Goal: Book appointment/travel/reservation

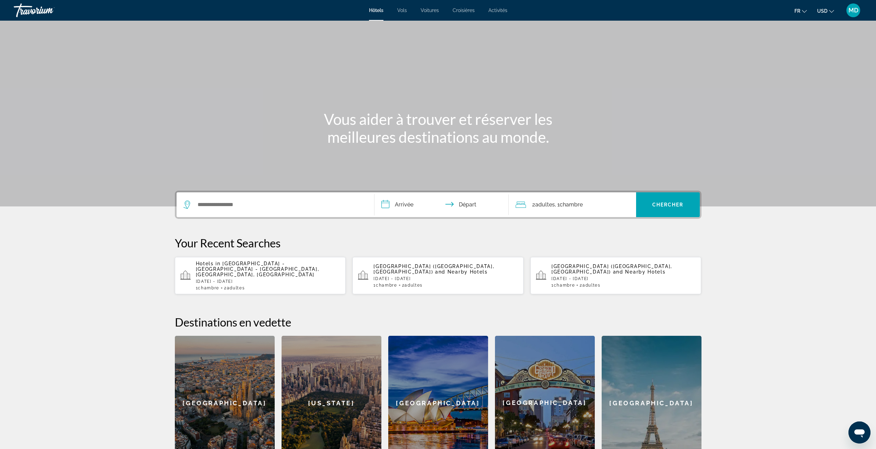
click at [292, 279] on p "[DATE] - [DATE]" at bounding box center [268, 281] width 145 height 5
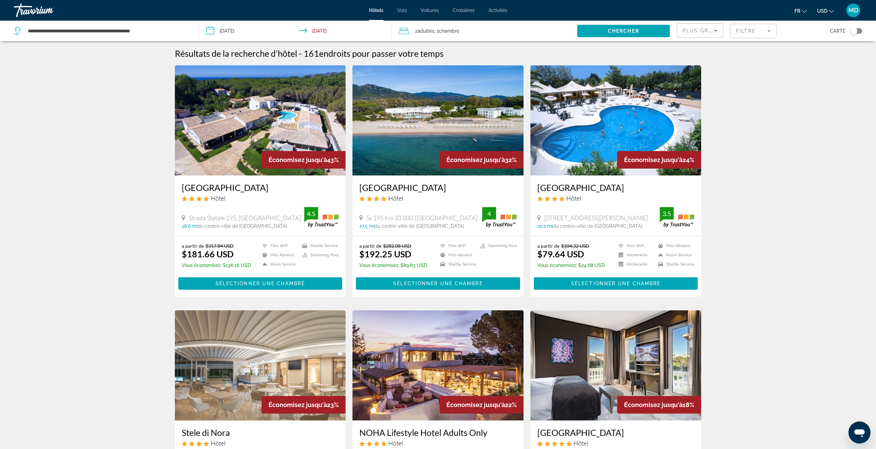
click at [823, 9] on span "USD" at bounding box center [823, 11] width 10 height 6
click at [817, 59] on button "GBP (£)" at bounding box center [812, 54] width 34 height 9
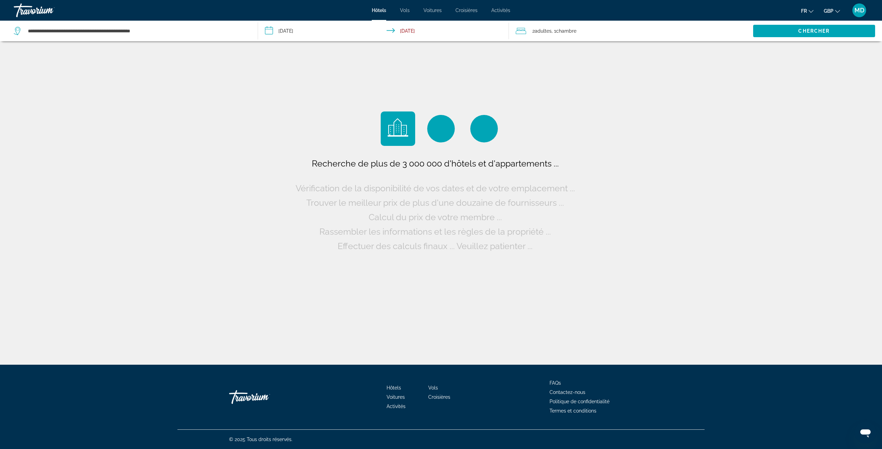
click at [831, 10] on span "GBP" at bounding box center [828, 11] width 10 height 6
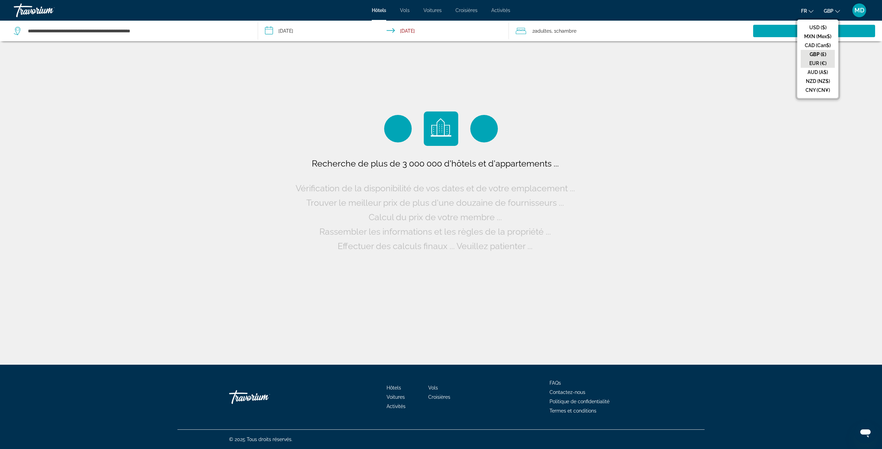
click at [821, 60] on button "EUR (€)" at bounding box center [817, 63] width 34 height 9
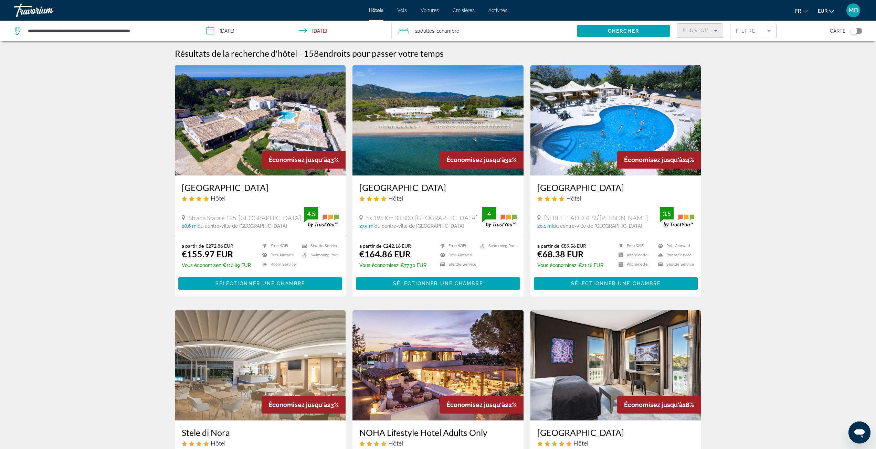
click at [704, 30] on span "Plus grandes économies" at bounding box center [724, 31] width 82 height 6
click at [750, 30] on div at bounding box center [438, 224] width 876 height 449
click at [766, 33] on mat-form-field "Filtre" at bounding box center [753, 31] width 46 height 14
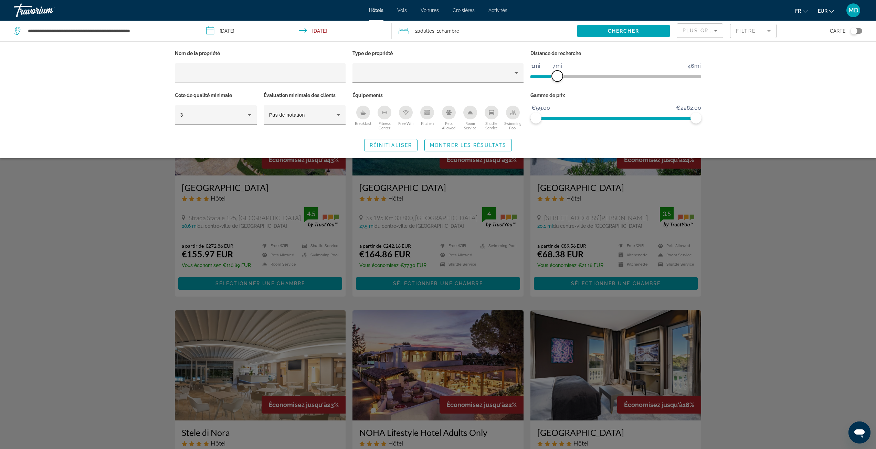
drag, startPoint x: 636, startPoint y: 75, endPoint x: 558, endPoint y: 85, distance: 79.5
click at [558, 85] on div "Distance de recherche 1mi 46mi 7mi" at bounding box center [616, 70] width 178 height 42
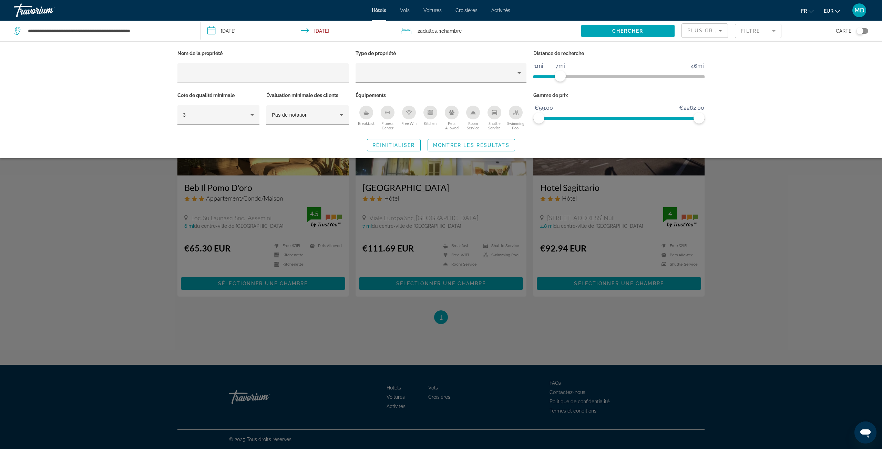
click at [570, 75] on ngx-slider "1mi 46mi 7mi" at bounding box center [618, 75] width 171 height 1
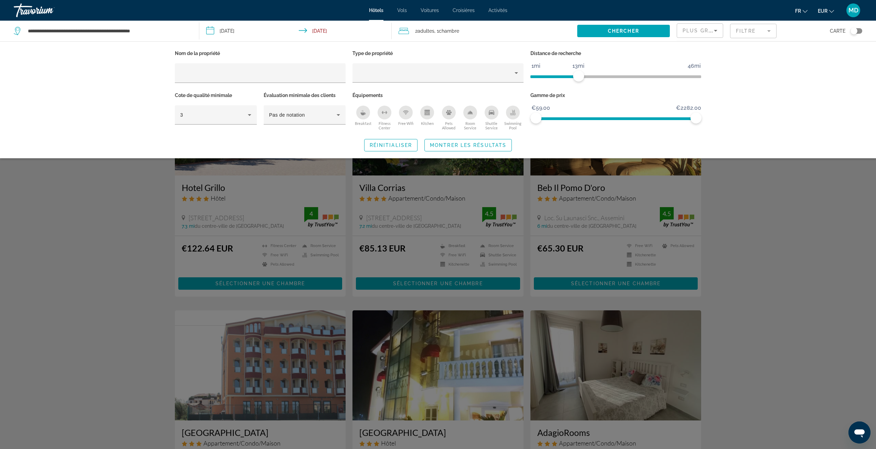
click at [579, 75] on span "ngx-slider" at bounding box center [616, 75] width 171 height 11
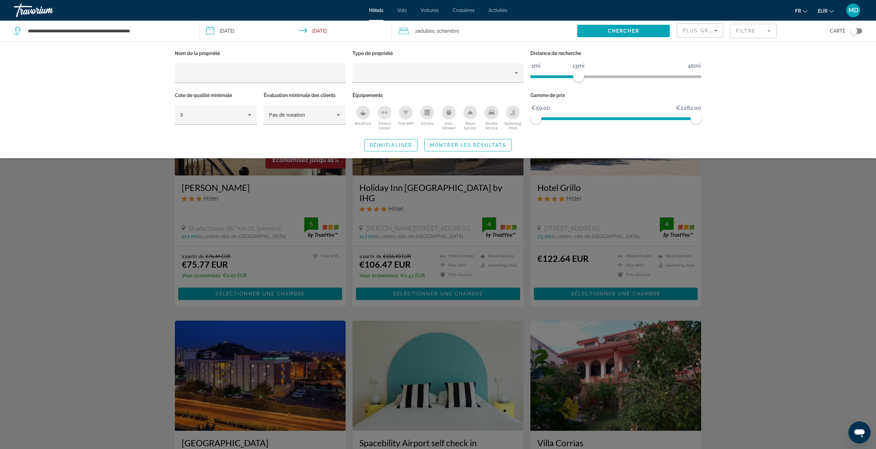
click at [745, 189] on div "Search widget" at bounding box center [438, 276] width 876 height 346
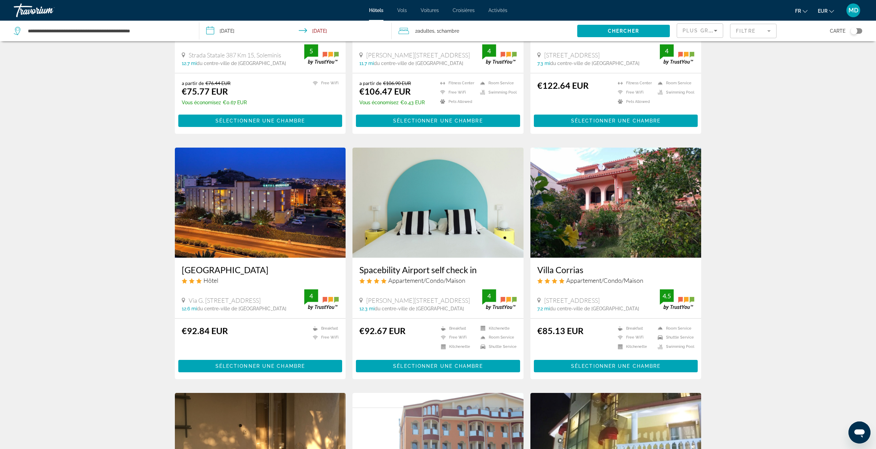
scroll to position [172, 0]
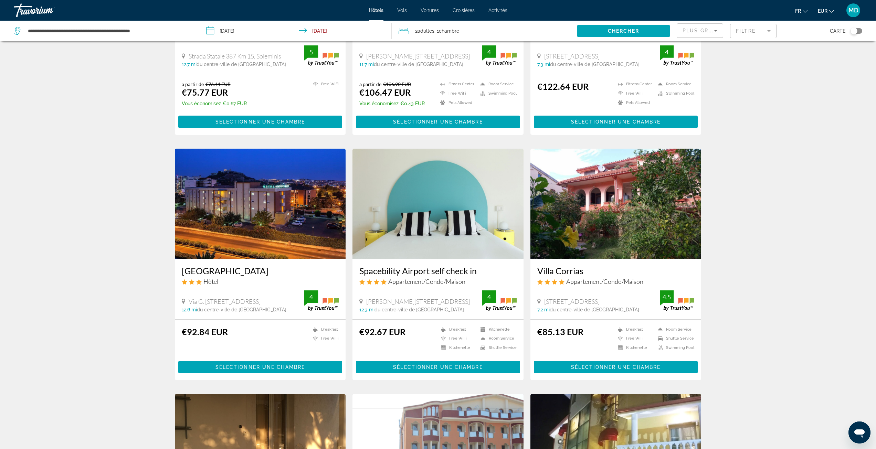
click at [746, 34] on mat-form-field "Filtre" at bounding box center [753, 31] width 46 height 14
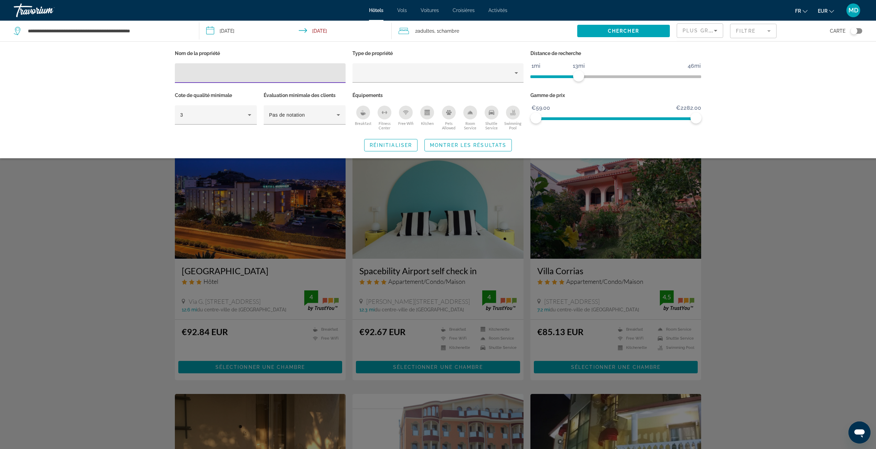
click at [513, 109] on div "Swimming Pool" at bounding box center [513, 113] width 14 height 14
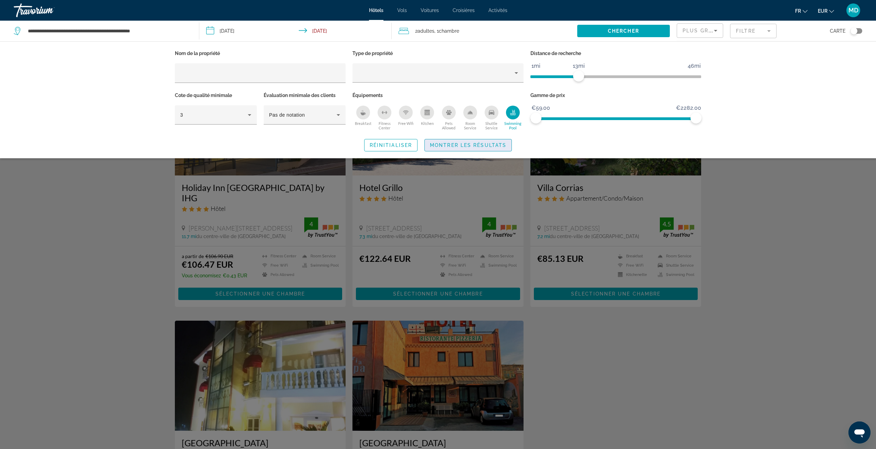
click at [481, 150] on span "Search widget" at bounding box center [468, 145] width 87 height 17
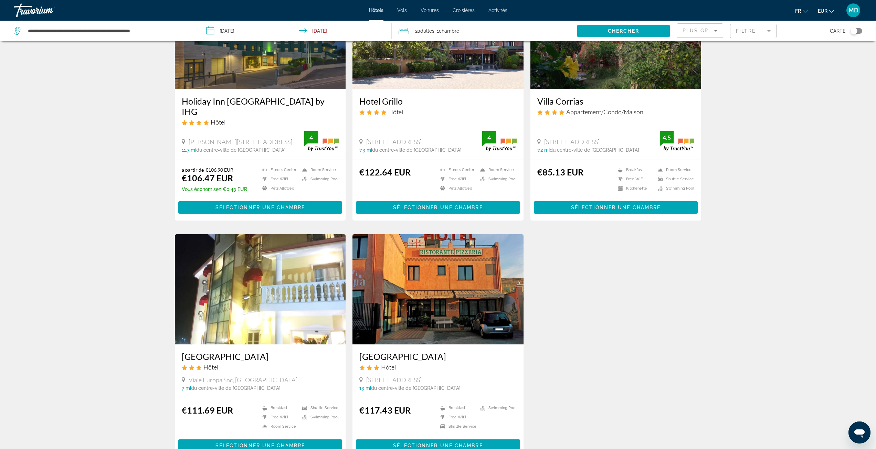
scroll to position [69, 0]
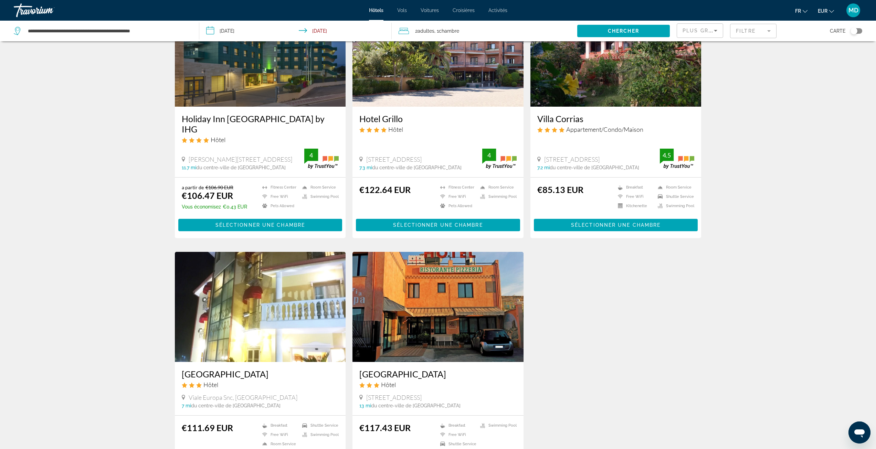
click at [236, 285] on img "Main content" at bounding box center [260, 307] width 171 height 110
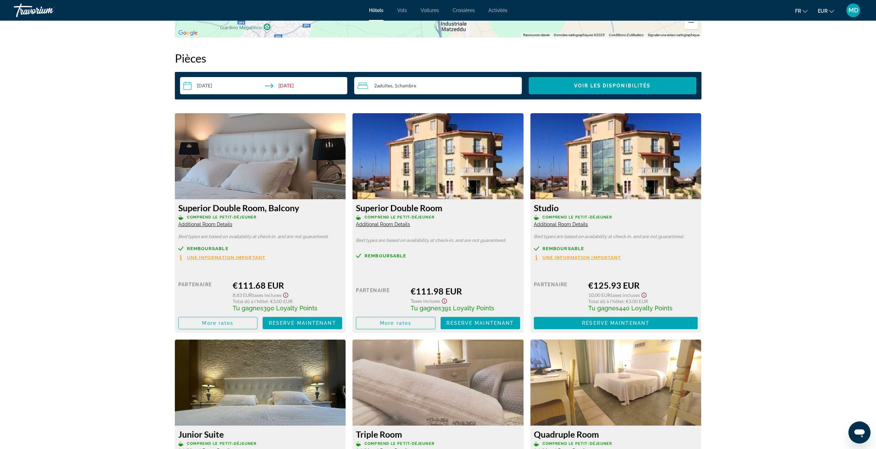
scroll to position [689, 0]
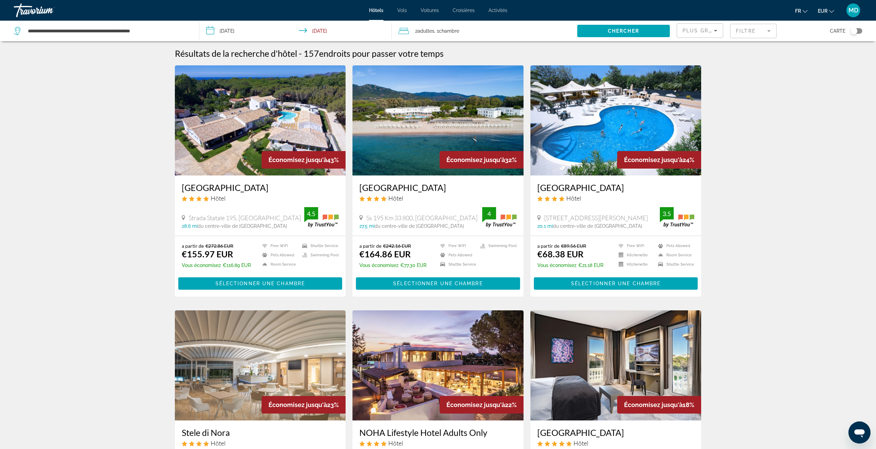
click at [745, 35] on mat-form-field "Filtre" at bounding box center [753, 31] width 46 height 14
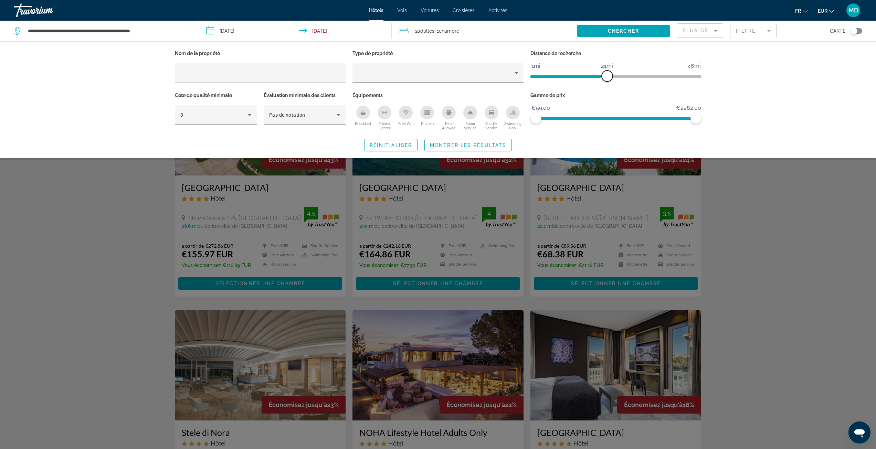
drag, startPoint x: 636, startPoint y: 73, endPoint x: 607, endPoint y: 74, distance: 28.9
click at [607, 74] on span "ngx-slider" at bounding box center [607, 76] width 11 height 11
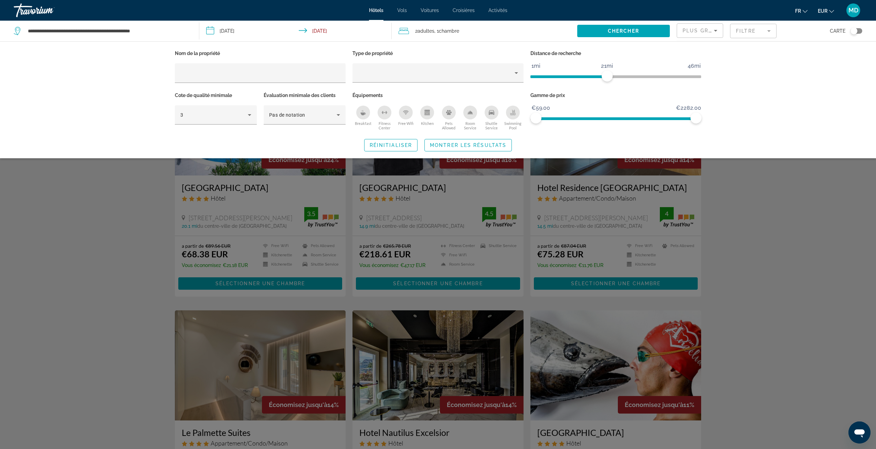
click at [522, 114] on button "Swimming Pool" at bounding box center [512, 117] width 21 height 25
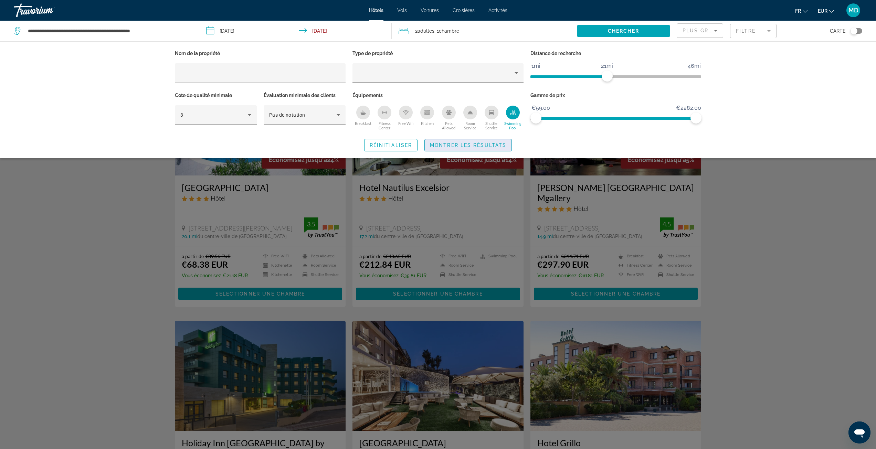
click at [494, 143] on span "Montrer les résultats" at bounding box center [468, 146] width 76 height 6
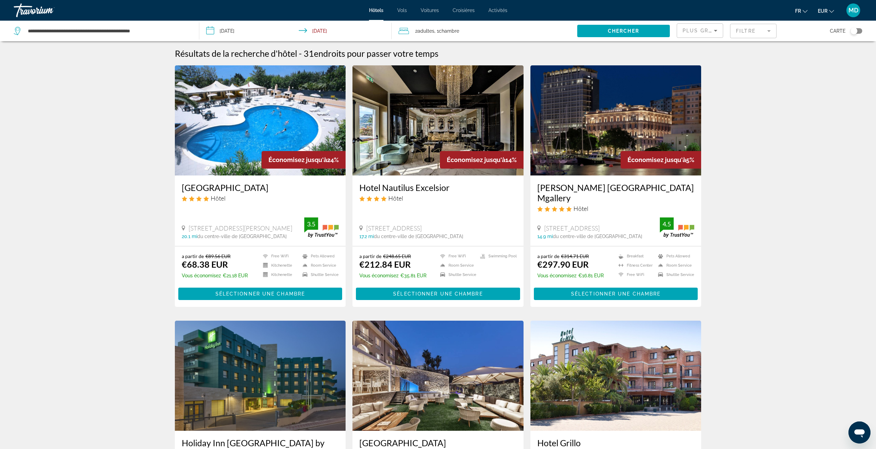
click at [853, 32] on div "Toggle map" at bounding box center [854, 31] width 7 height 7
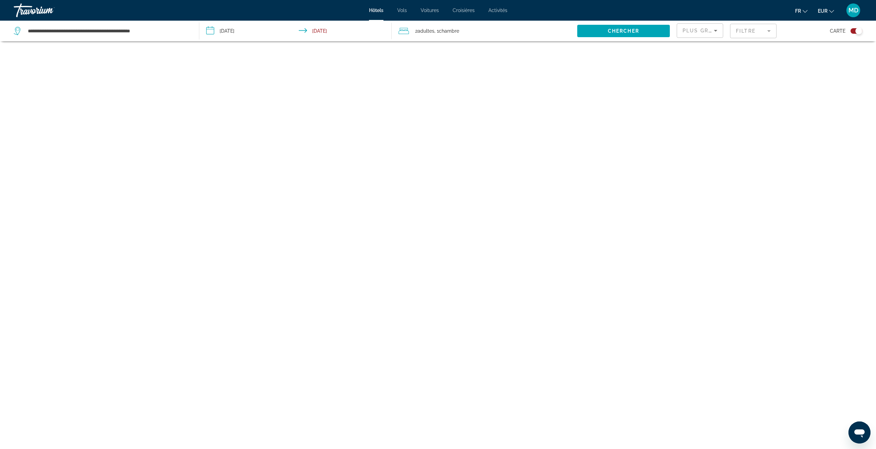
scroll to position [41, 0]
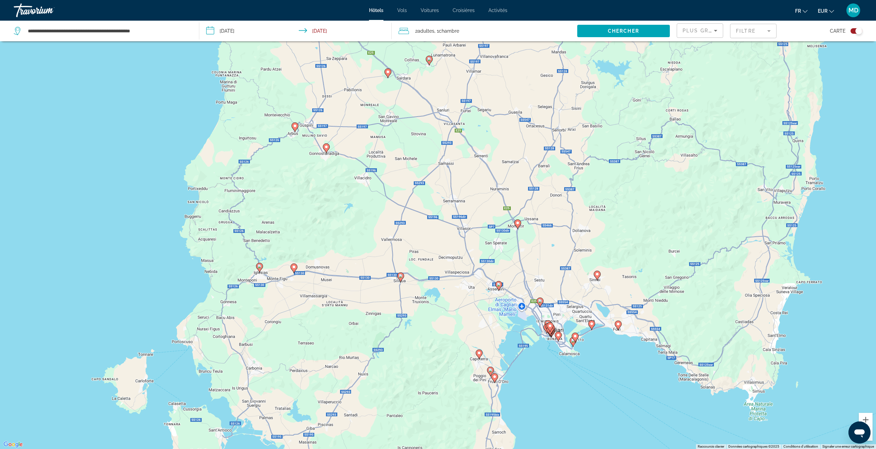
click at [528, 327] on div "Pour activer le glissement avec le clavier, appuyez sur Alt+Entrée. Une fois ce…" at bounding box center [438, 224] width 876 height 449
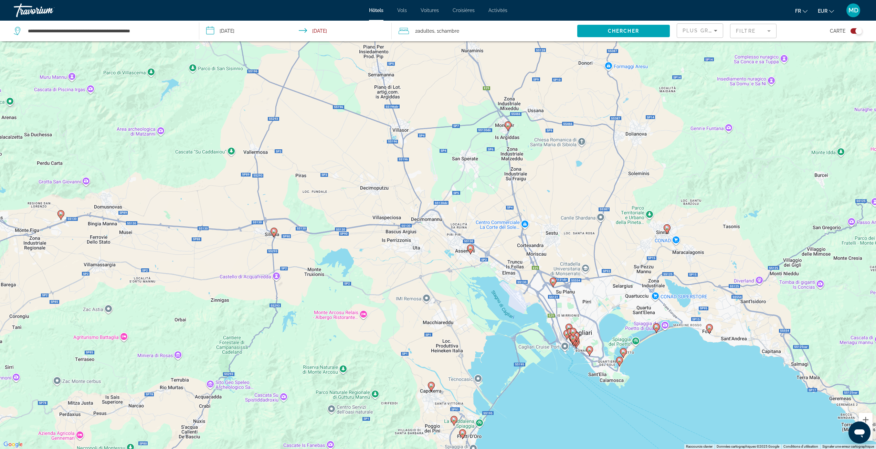
click at [471, 249] on image "Main content" at bounding box center [471, 248] width 4 height 4
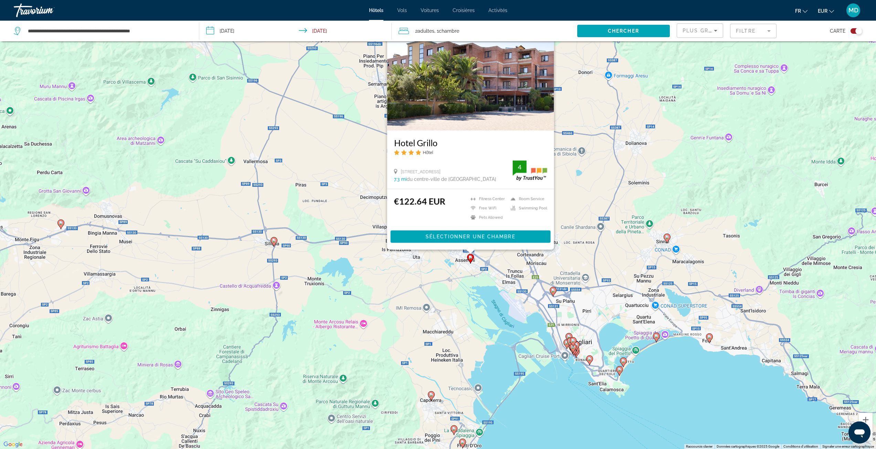
click at [554, 293] on icon "Main content" at bounding box center [553, 291] width 6 height 9
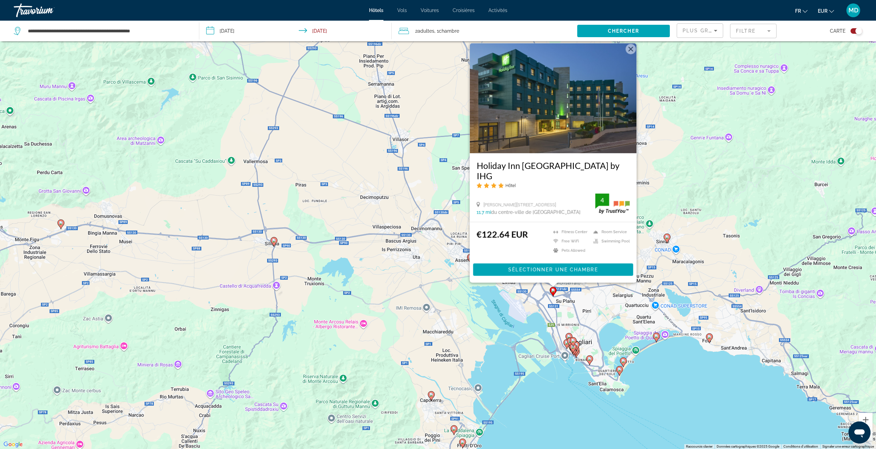
click at [515, 298] on div "Pour activer le glissement avec le clavier, appuyez sur Alt+Entrée. Une fois ce…" at bounding box center [438, 224] width 876 height 449
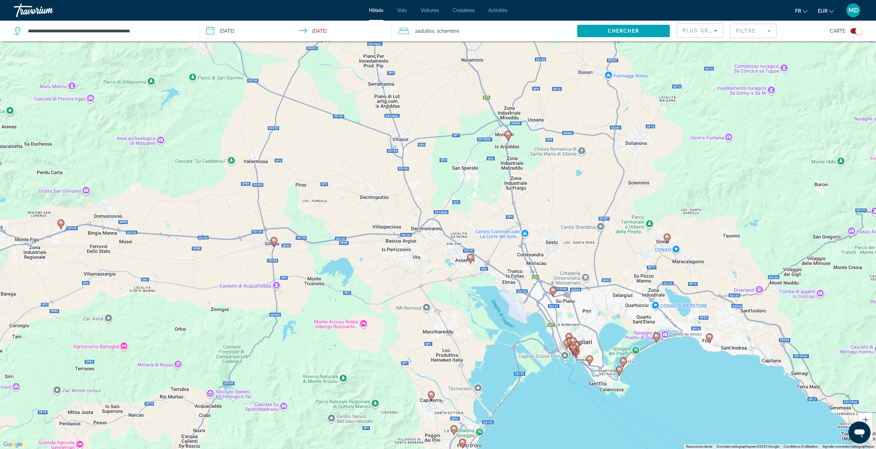
click at [434, 395] on icon "Main content" at bounding box center [431, 396] width 6 height 9
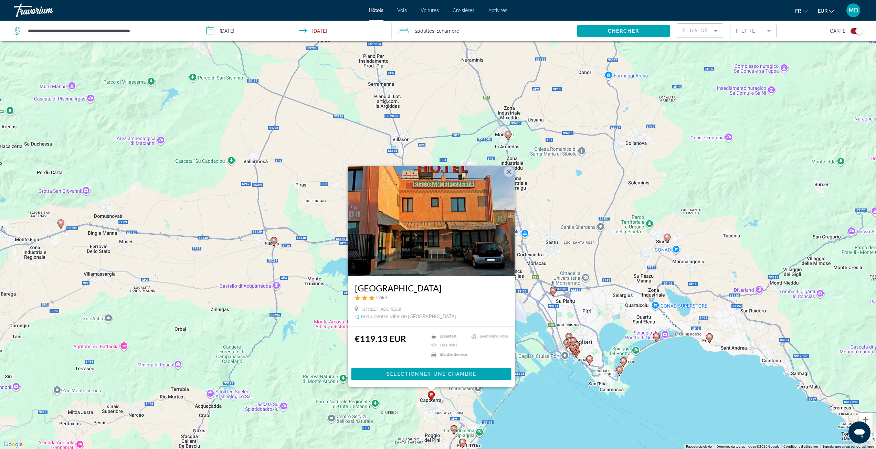
click at [516, 404] on div "Pour activer le glissement avec le clavier, appuyez sur Alt+Entrée. Une fois ce…" at bounding box center [438, 224] width 876 height 449
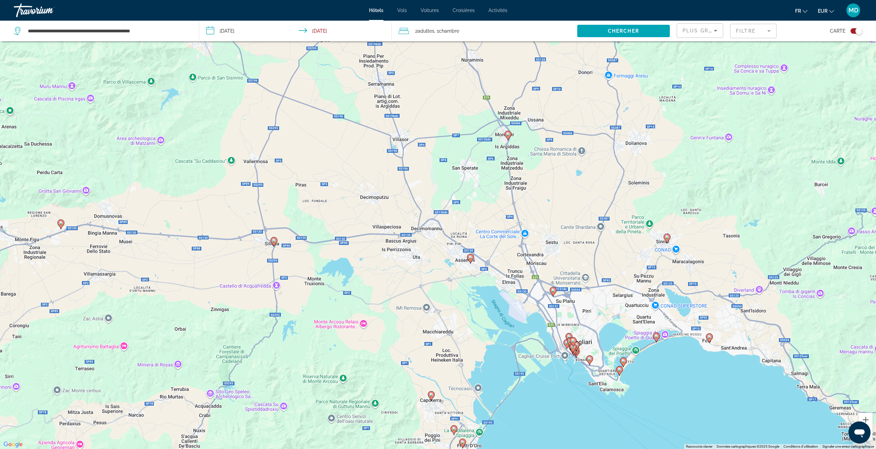
click at [510, 136] on image "Main content" at bounding box center [508, 134] width 4 height 4
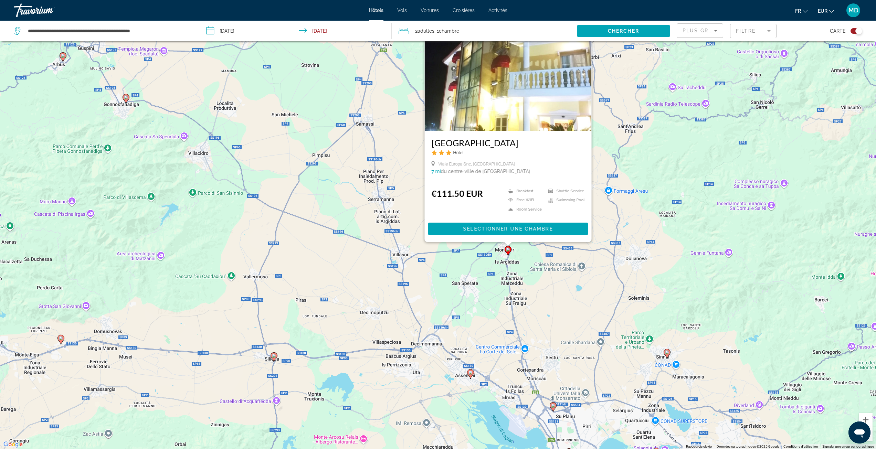
click at [561, 310] on div "Pour activer le glissement avec le clavier, appuyez sur Alt+Entrée. Une fois ce…" at bounding box center [438, 224] width 876 height 449
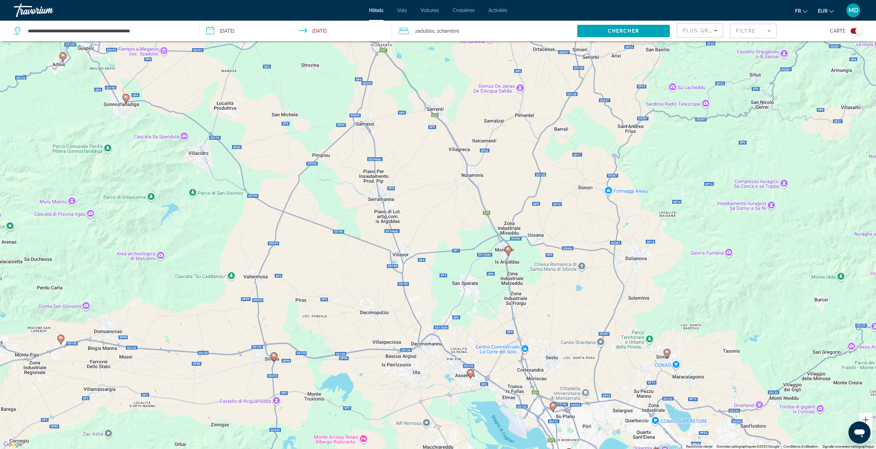
click at [666, 351] on image "Main content" at bounding box center [667, 353] width 4 height 4
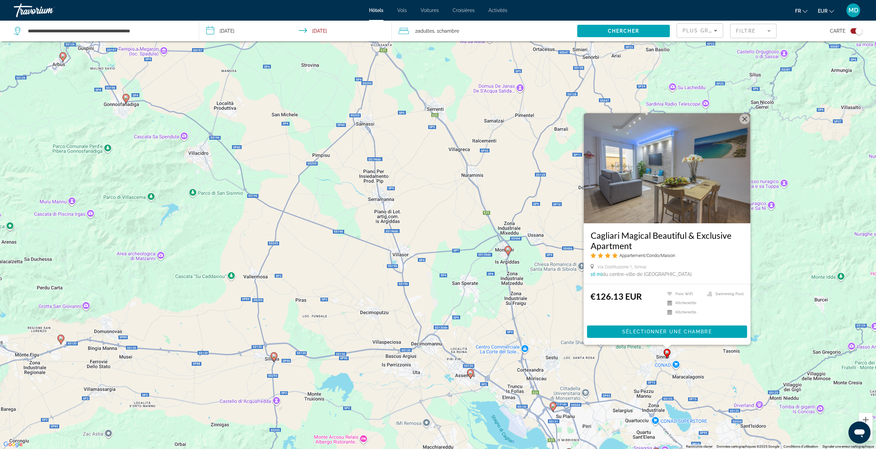
click at [624, 355] on div "Pour activer le glissement avec le clavier, appuyez sur Alt+Entrée. Une fois ce…" at bounding box center [438, 224] width 876 height 449
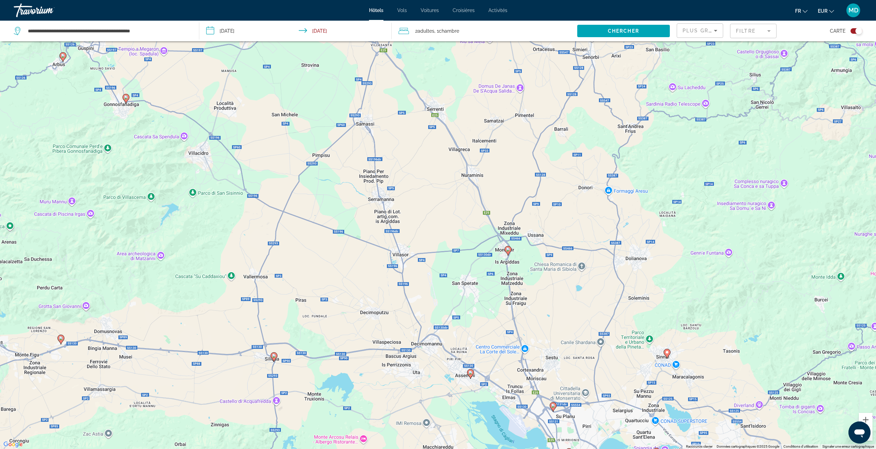
click at [276, 360] on icon "Main content" at bounding box center [274, 357] width 7 height 10
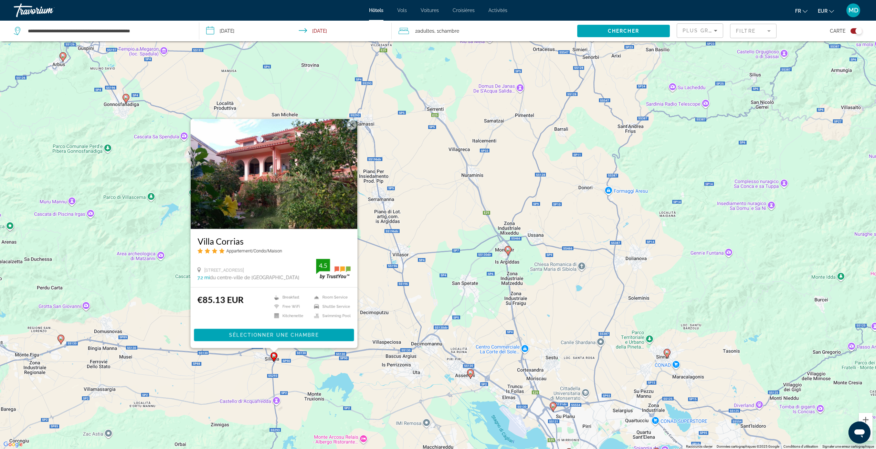
click at [308, 392] on div "Pour activer le glissement avec le clavier, appuyez sur Alt+Entrée. Une fois ce…" at bounding box center [438, 224] width 876 height 449
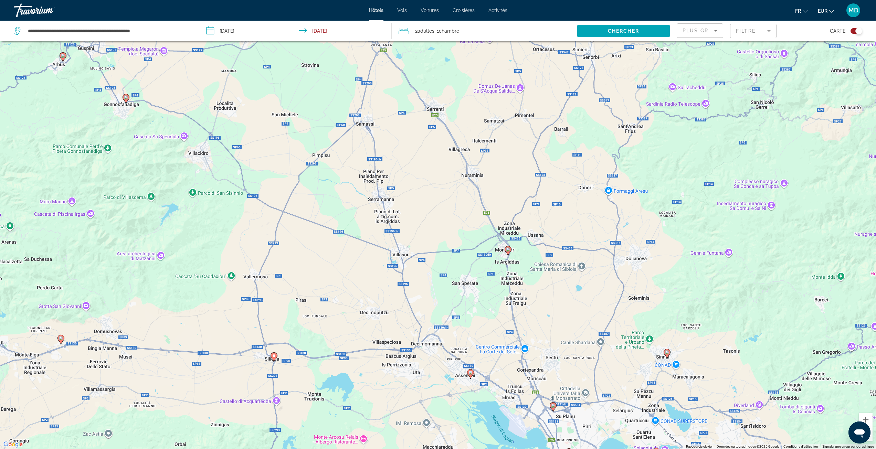
click at [63, 339] on image "Main content" at bounding box center [61, 338] width 4 height 4
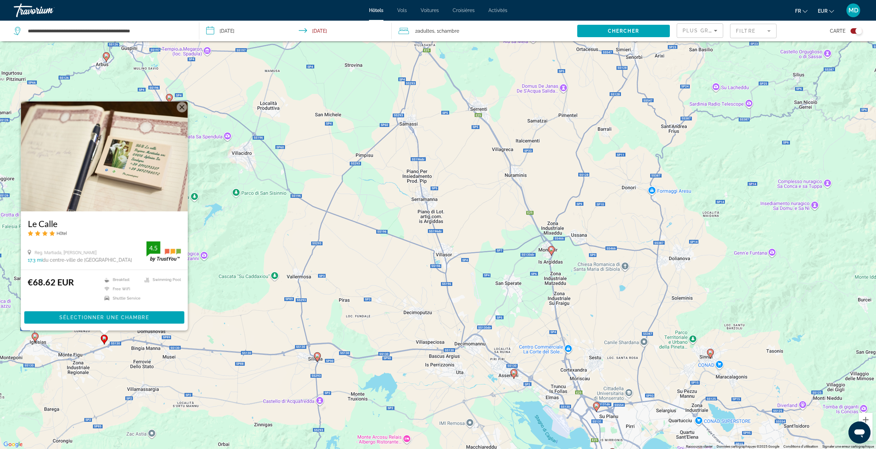
click at [205, 349] on div "Pour activer le glissement avec le clavier, appuyez sur Alt+Entrée. Une fois ce…" at bounding box center [438, 224] width 876 height 449
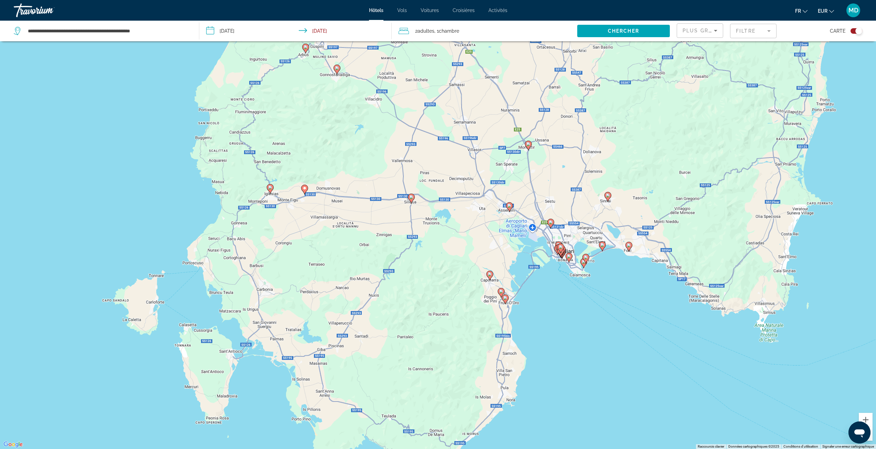
drag, startPoint x: 509, startPoint y: 322, endPoint x: 510, endPoint y: 220, distance: 102.3
click at [511, 219] on div "Pour activer le glissement avec le clavier, appuyez sur Alt+Entrée. Une fois ce…" at bounding box center [438, 224] width 876 height 449
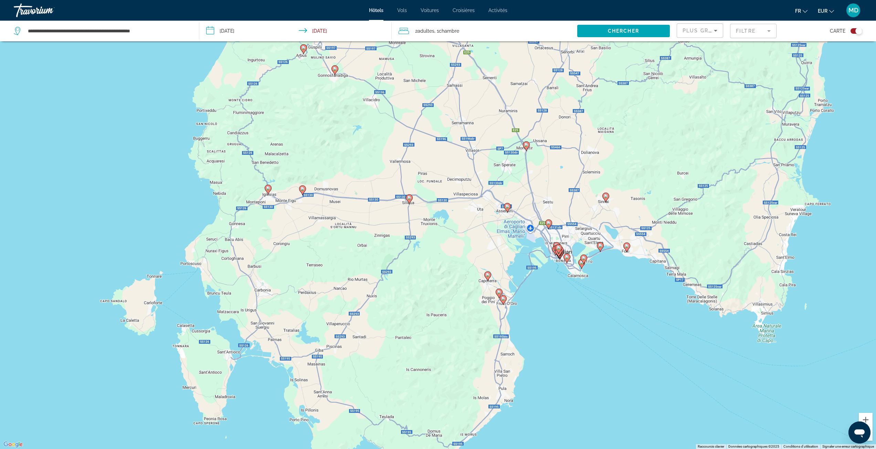
click at [752, 31] on mat-form-field "Filtre" at bounding box center [753, 31] width 46 height 14
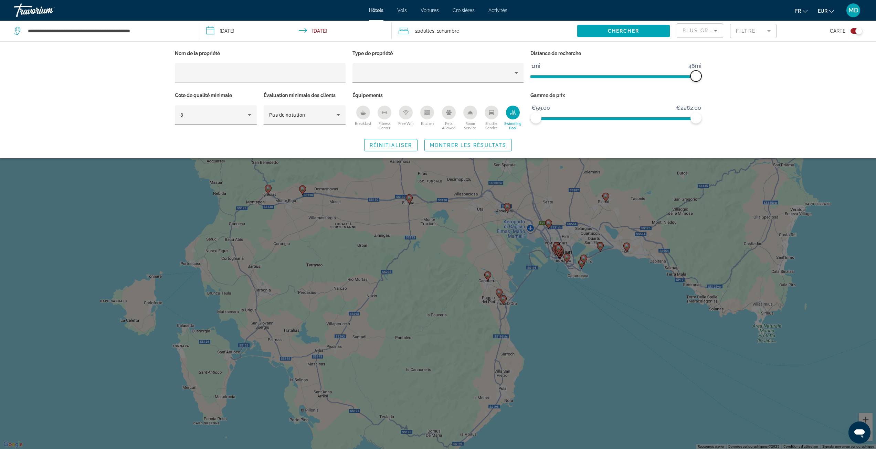
drag, startPoint x: 607, startPoint y: 76, endPoint x: 748, endPoint y: 77, distance: 141.6
click at [748, 77] on div "Nom de la propriété Type de propriété Distance de recherche 1mi 46mi 46mi Cote …" at bounding box center [438, 99] width 876 height 117
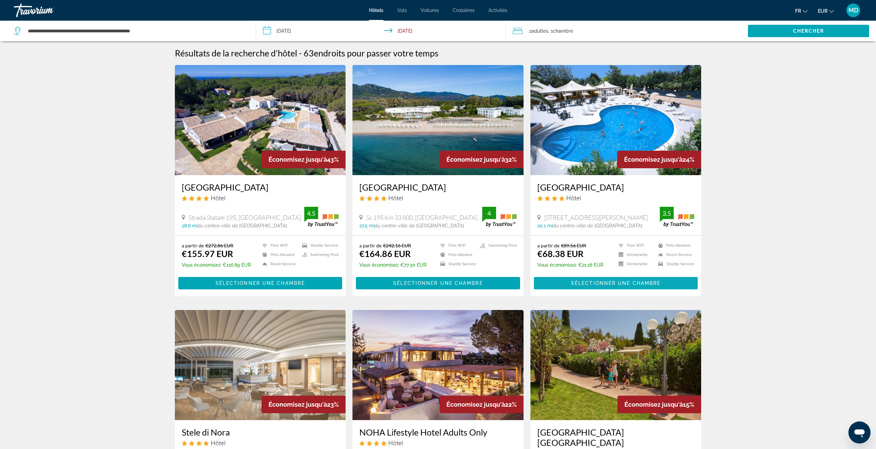
scroll to position [0, 0]
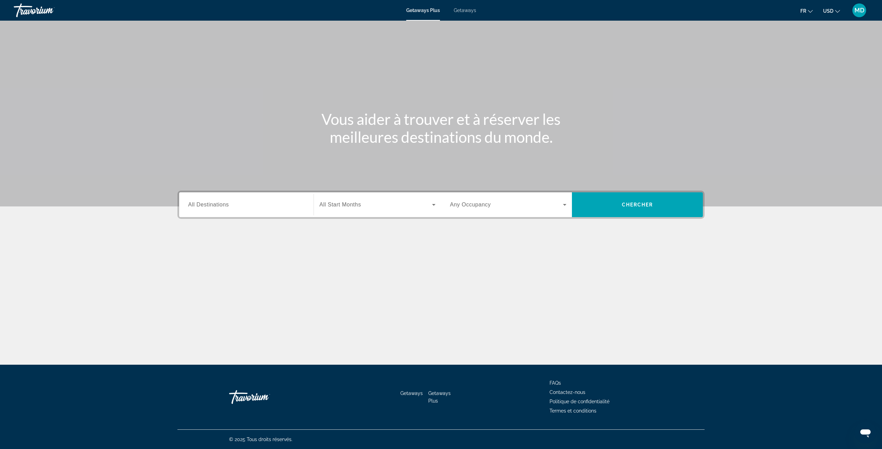
click at [455, 7] on div "Getaways Plus Getaways fr English Español Français Italiano Português русский U…" at bounding box center [441, 10] width 882 height 18
click at [461, 10] on span "Getaways" at bounding box center [465, 11] width 22 height 6
click at [230, 199] on div "Search widget" at bounding box center [246, 205] width 116 height 20
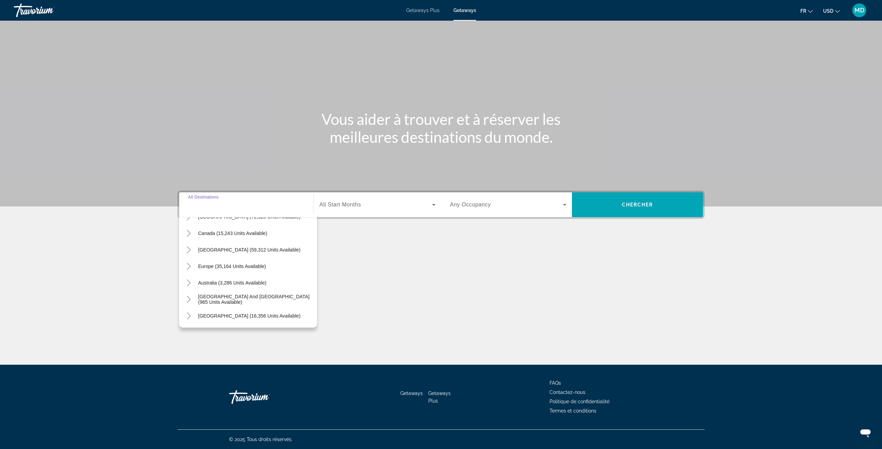
scroll to position [43, 0]
click at [189, 271] on icon "Toggle Europe (35,164 units available)" at bounding box center [188, 269] width 7 height 7
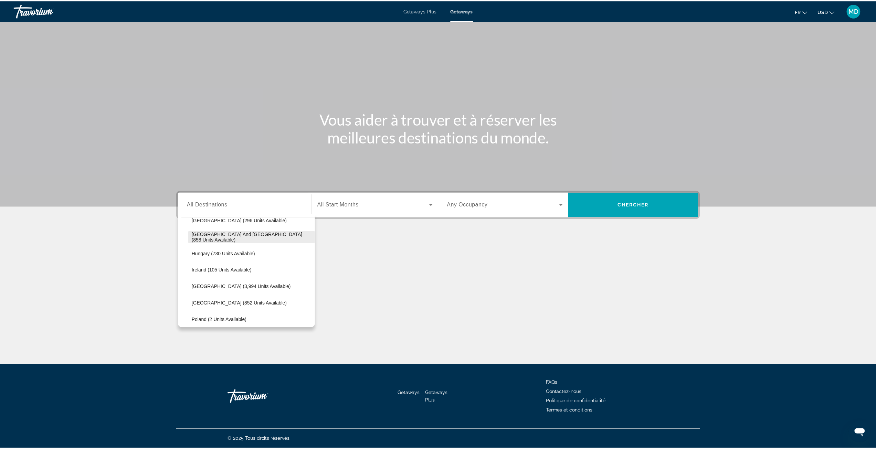
scroll to position [224, 0]
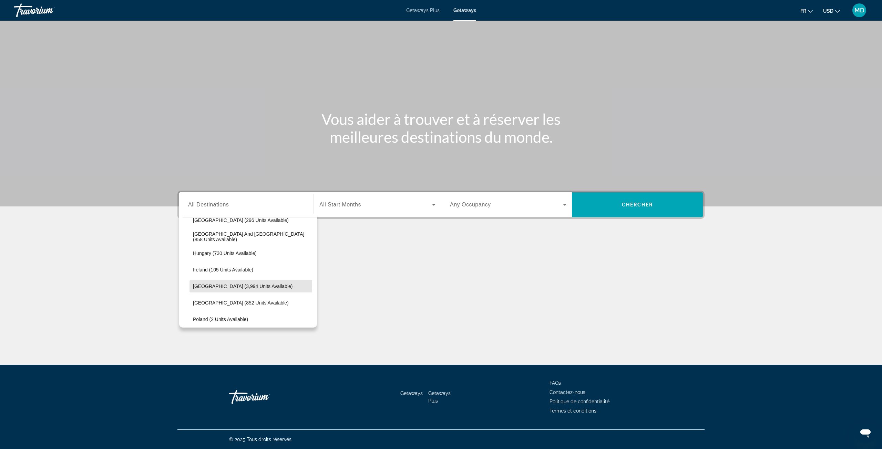
drag, startPoint x: 230, startPoint y: 285, endPoint x: 269, endPoint y: 278, distance: 39.5
click at [231, 285] on span "Italy (3,994 units available)" at bounding box center [243, 287] width 100 height 6
type input "**********"
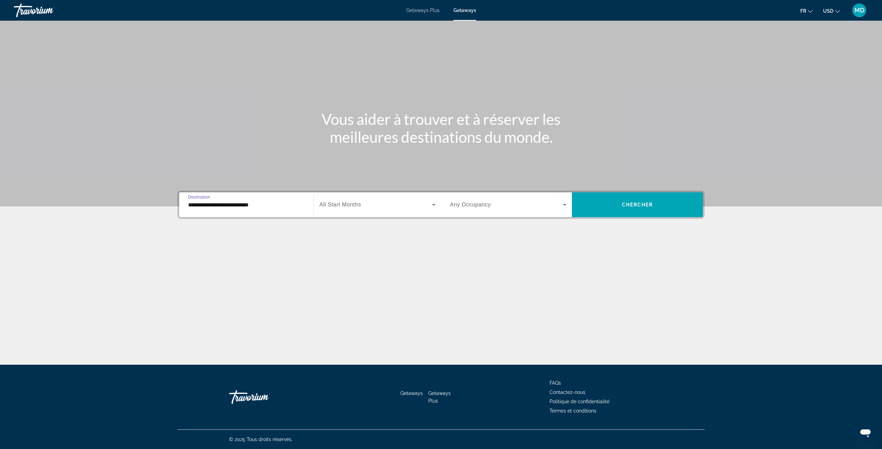
click at [345, 204] on span "All Start Months" at bounding box center [340, 205] width 42 height 6
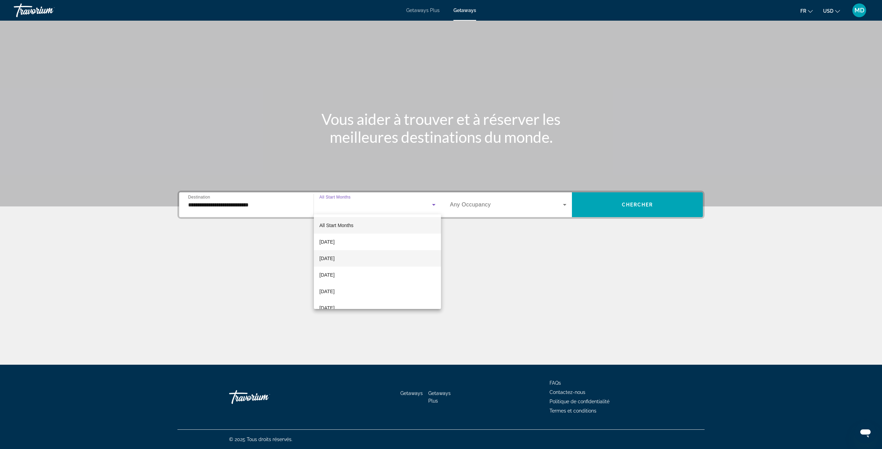
click at [334, 260] on span "October 2025" at bounding box center [326, 258] width 15 height 8
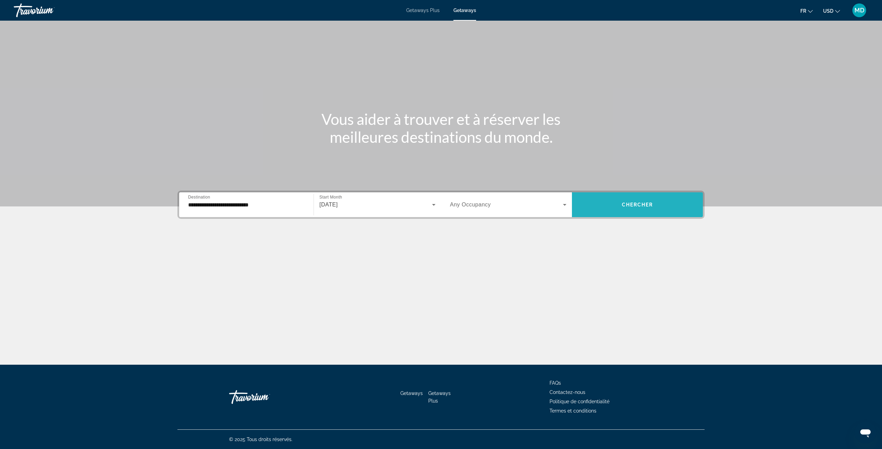
click at [648, 202] on span "Chercher" at bounding box center [637, 205] width 31 height 6
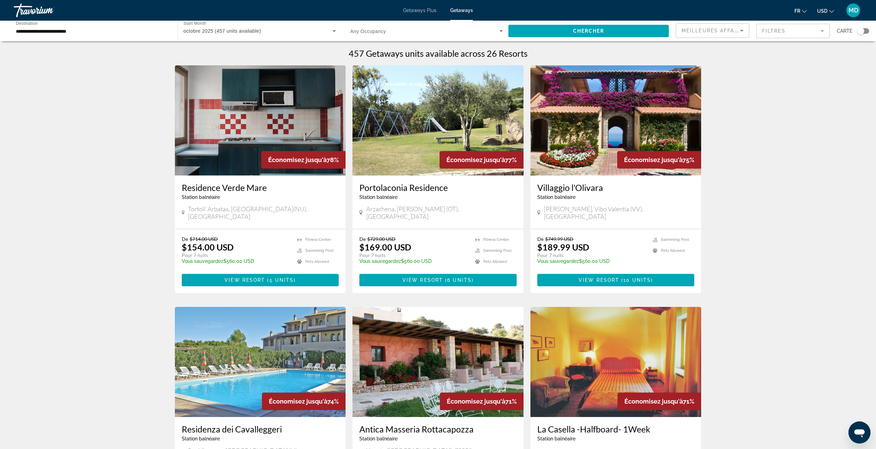
click at [864, 32] on div "Search widget" at bounding box center [861, 31] width 7 height 7
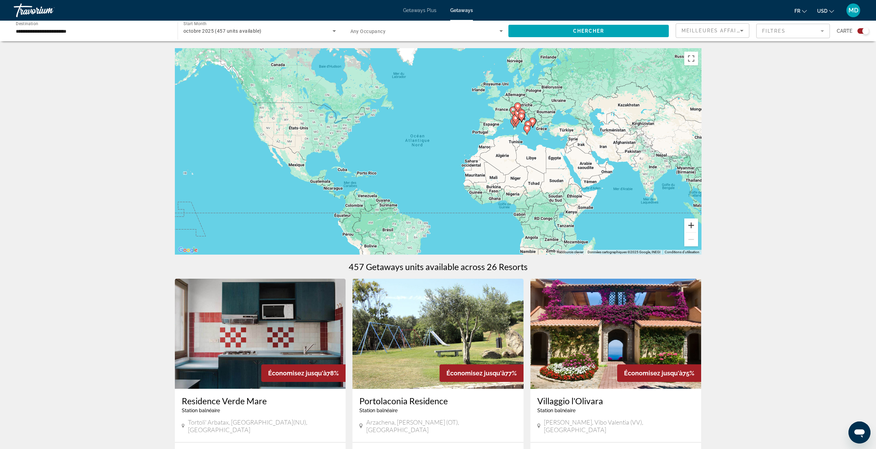
click at [687, 226] on button "Zoom avant" at bounding box center [692, 226] width 14 height 14
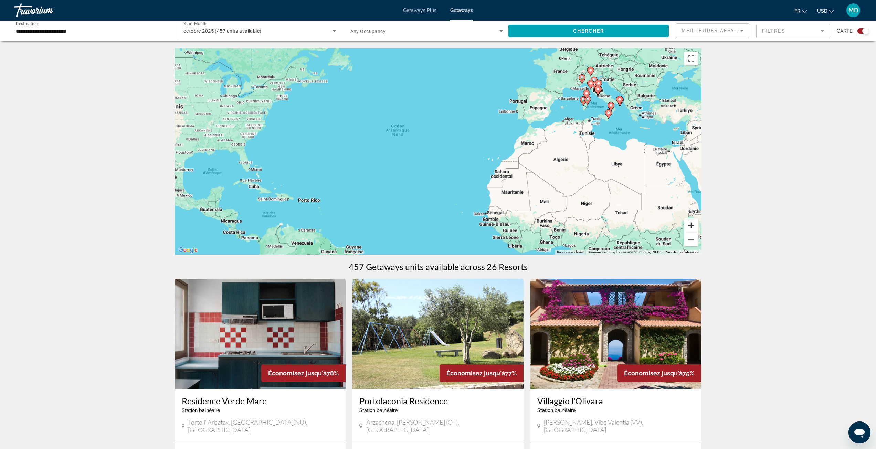
click at [690, 226] on button "Zoom avant" at bounding box center [692, 226] width 14 height 14
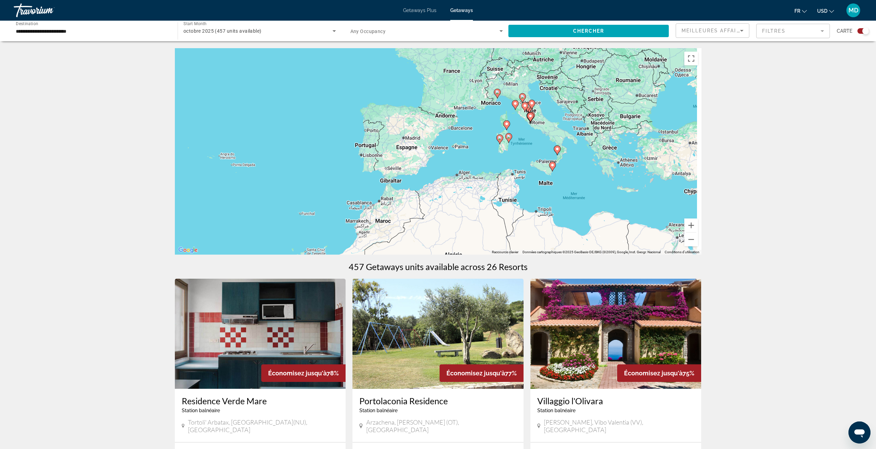
drag, startPoint x: 652, startPoint y: 149, endPoint x: 404, endPoint y: 246, distance: 266.4
click at [395, 248] on div "Pour activer le glissement avec le clavier, appuyez sur Alt+Entrée. Une fois ce…" at bounding box center [438, 151] width 527 height 207
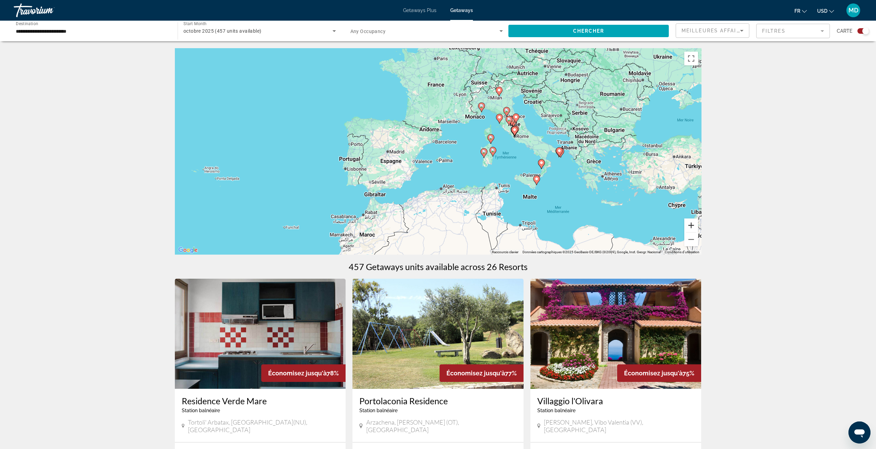
click at [695, 228] on button "Zoom avant" at bounding box center [692, 226] width 14 height 14
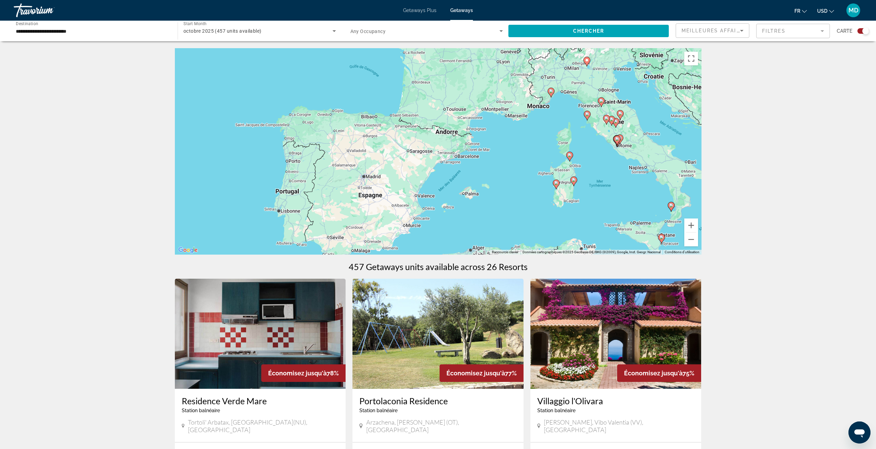
drag, startPoint x: 654, startPoint y: 193, endPoint x: 660, endPoint y: 211, distance: 19.1
click at [681, 218] on div "Pour activer le glissement avec le clavier, appuyez sur Alt+Entrée. Une fois ce…" at bounding box center [438, 151] width 527 height 207
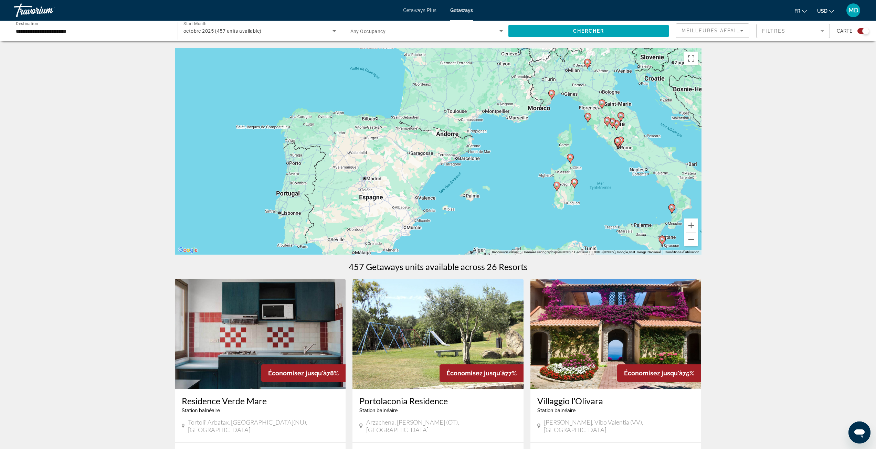
click at [557, 187] on icon "Main content" at bounding box center [557, 186] width 6 height 9
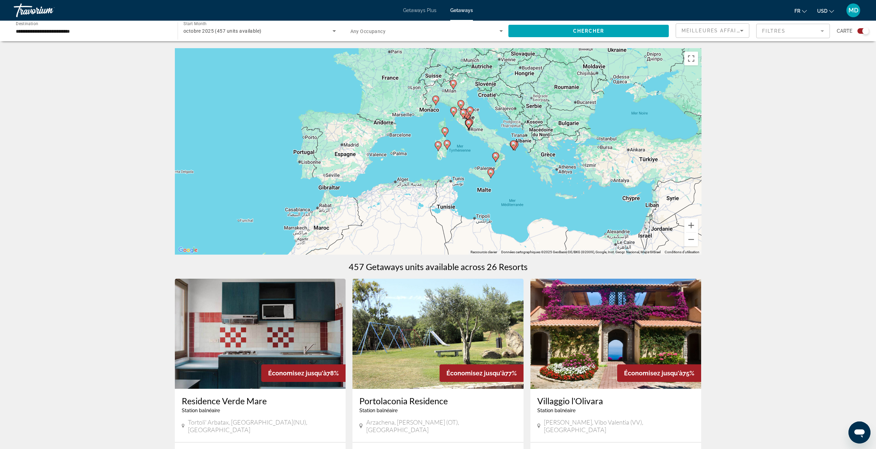
click at [437, 144] on image "Main content" at bounding box center [438, 145] width 4 height 4
type input "**********"
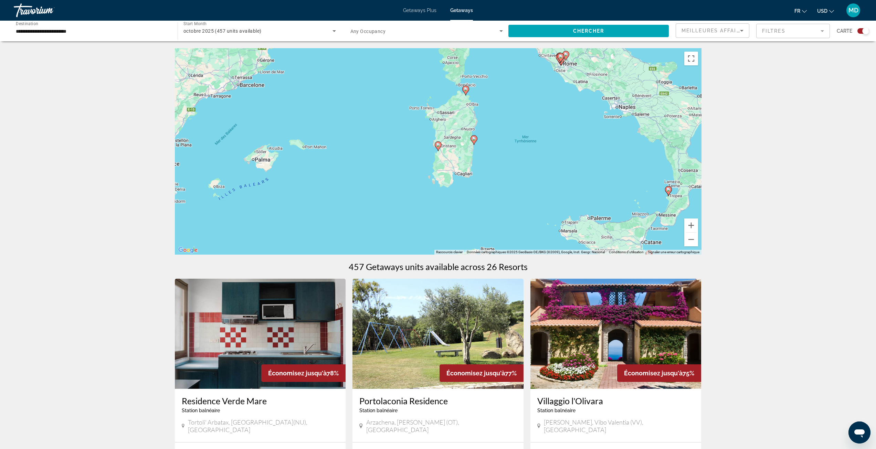
click at [437, 144] on image "Main content" at bounding box center [438, 145] width 4 height 4
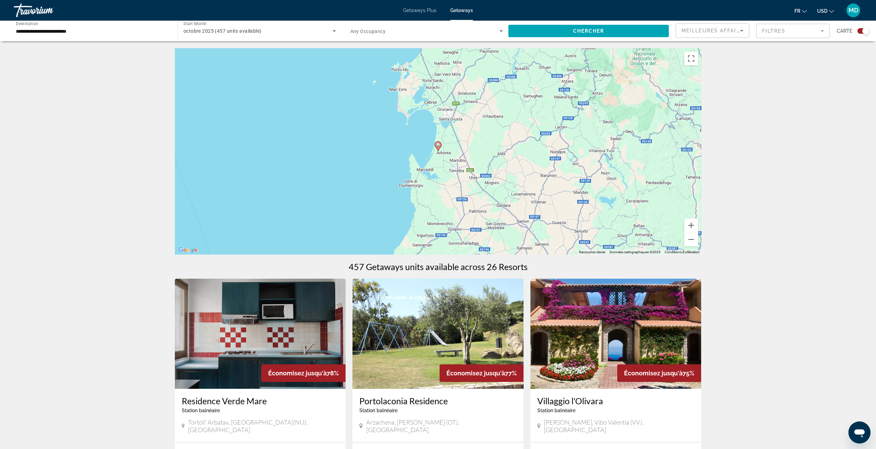
click at [436, 145] on g "Main content" at bounding box center [438, 147] width 7 height 10
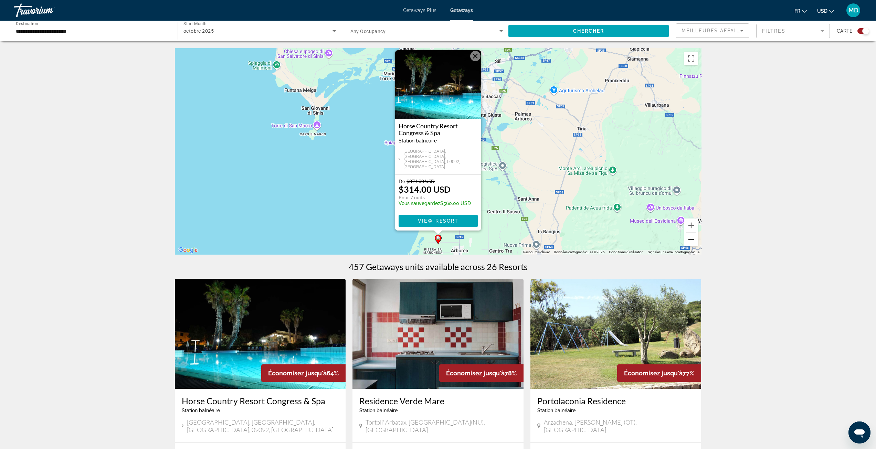
click at [695, 237] on button "Zoom arrière" at bounding box center [692, 240] width 14 height 14
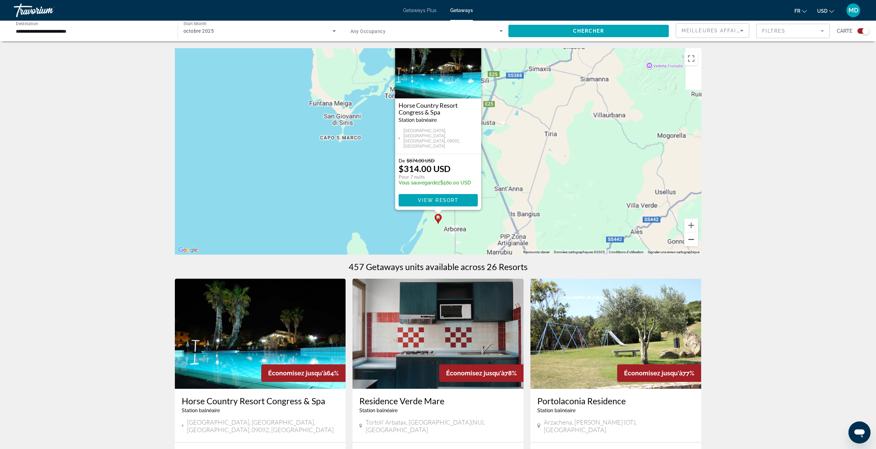
click at [695, 237] on button "Zoom arrière" at bounding box center [692, 240] width 14 height 14
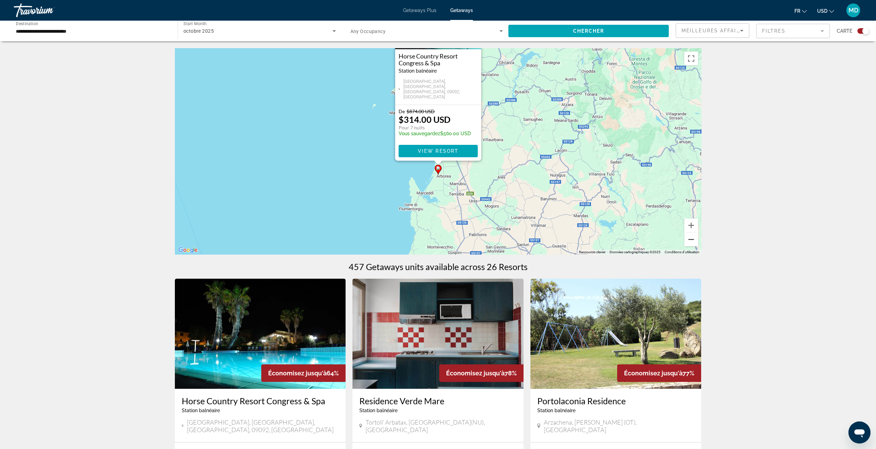
click at [695, 237] on button "Zoom arrière" at bounding box center [692, 240] width 14 height 14
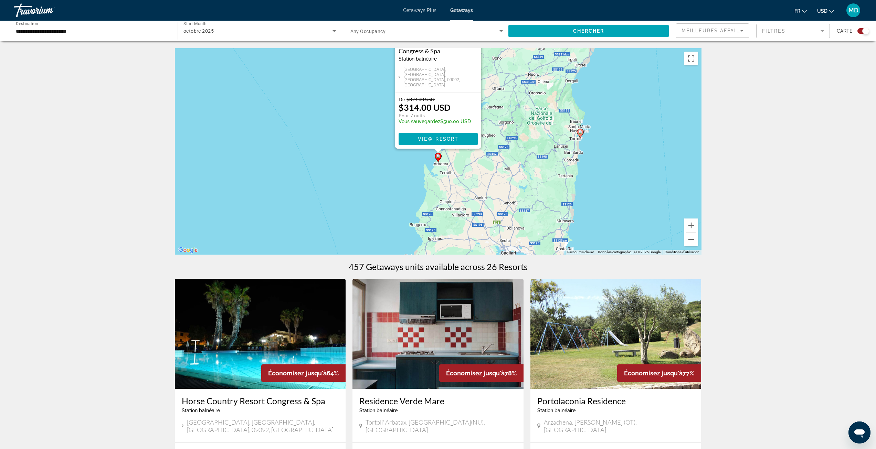
click at [580, 134] on image "Main content" at bounding box center [581, 132] width 4 height 4
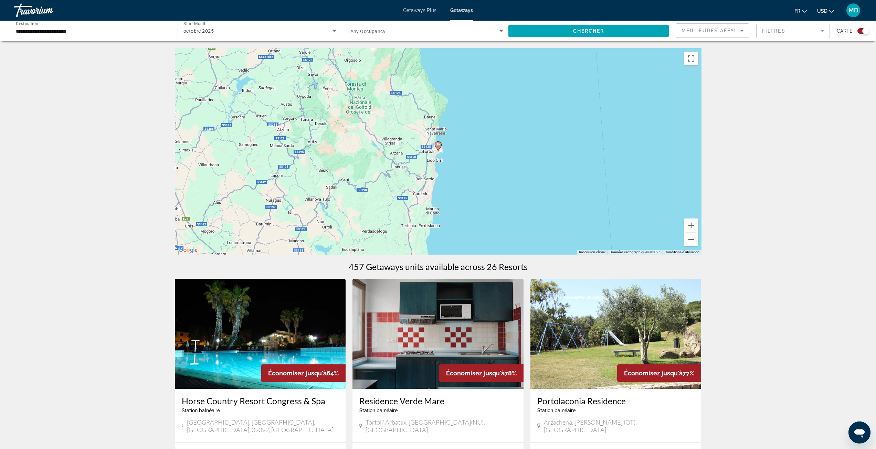
click at [436, 145] on icon "Main content" at bounding box center [438, 146] width 6 height 9
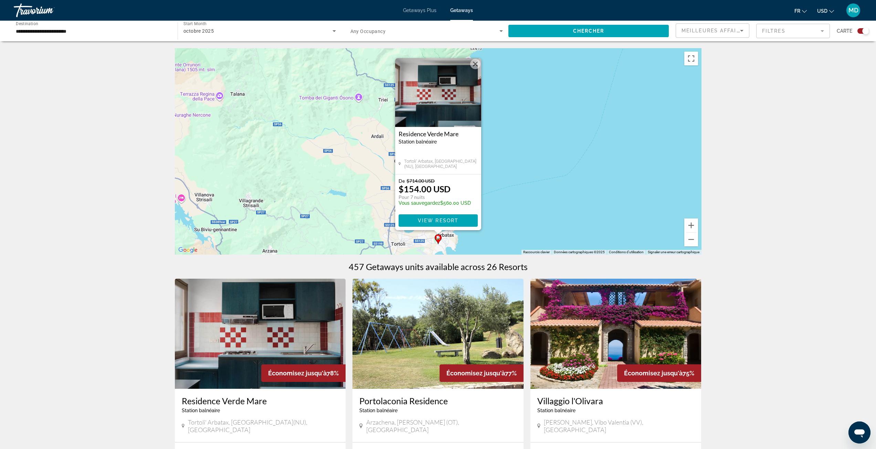
click at [475, 69] on button "Fermer" at bounding box center [475, 64] width 10 height 10
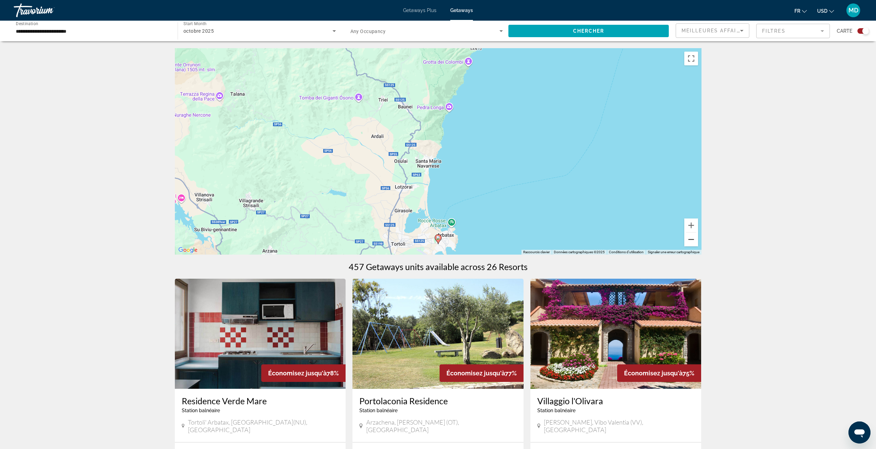
click at [692, 240] on button "Zoom arrière" at bounding box center [692, 240] width 14 height 14
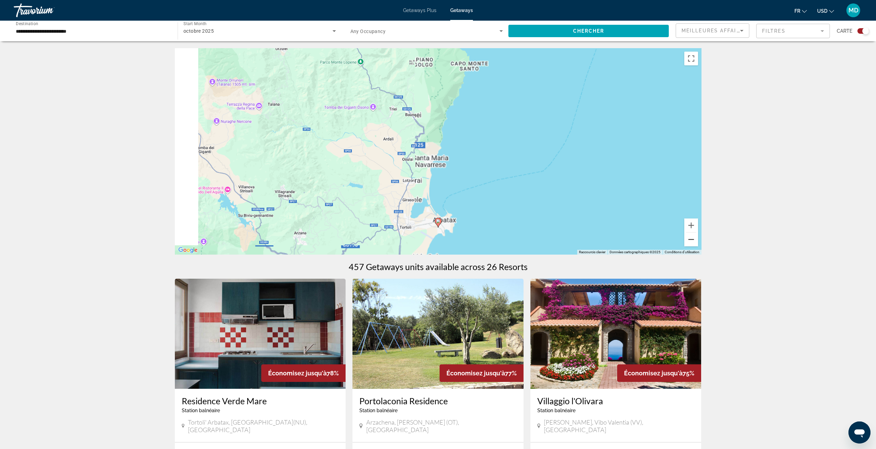
click at [692, 240] on button "Zoom arrière" at bounding box center [692, 240] width 14 height 14
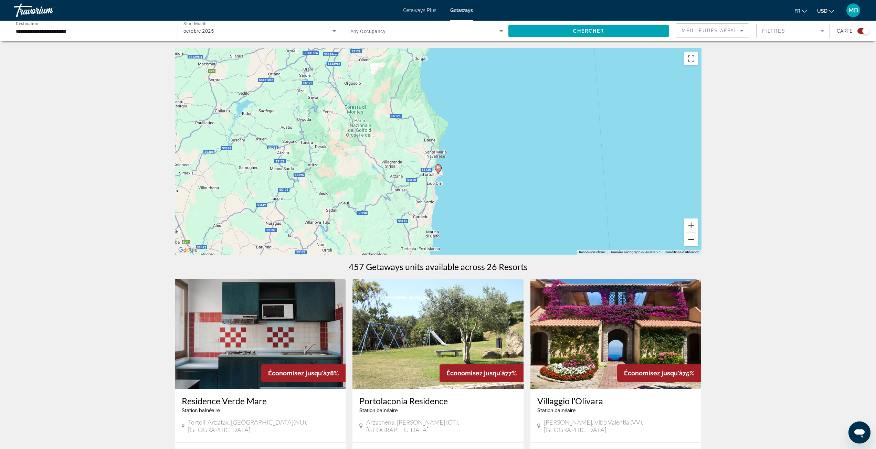
click at [690, 241] on button "Zoom arrière" at bounding box center [692, 240] width 14 height 14
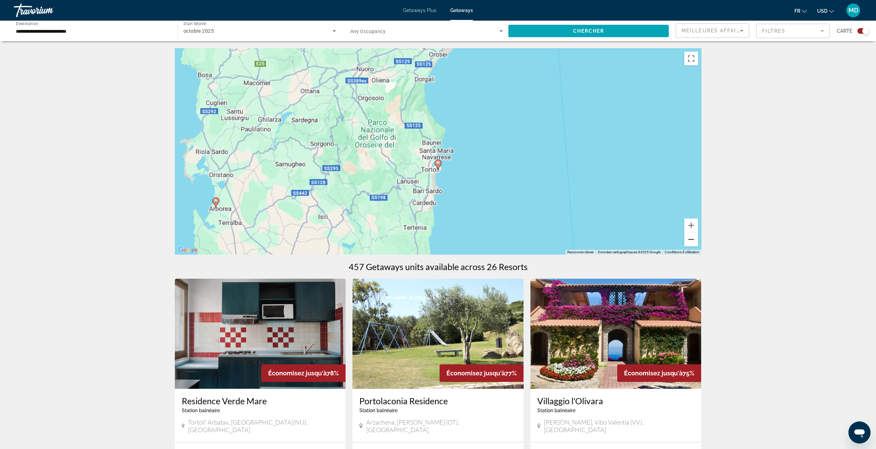
click at [690, 241] on button "Zoom arrière" at bounding box center [692, 240] width 14 height 14
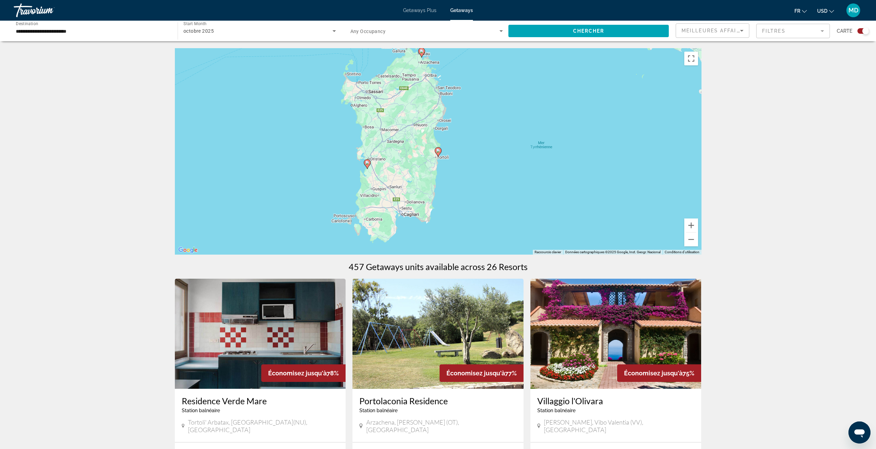
click at [365, 166] on icon "Main content" at bounding box center [367, 164] width 7 height 10
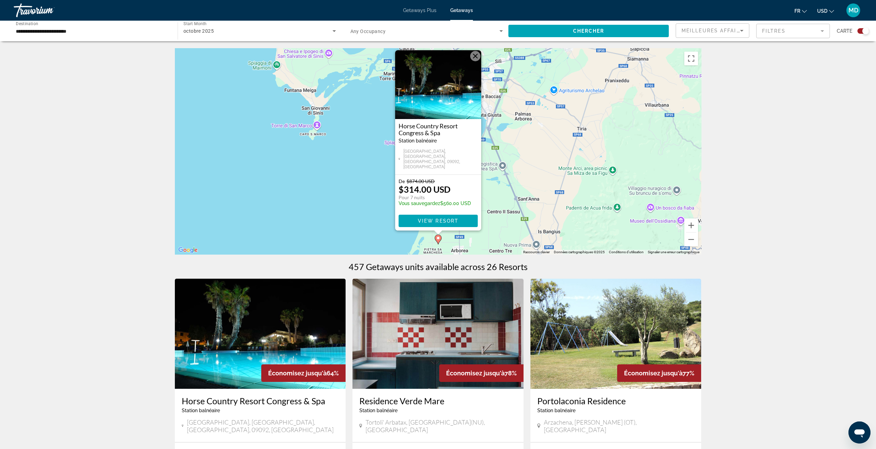
click at [432, 219] on span "View Resort" at bounding box center [438, 221] width 41 height 6
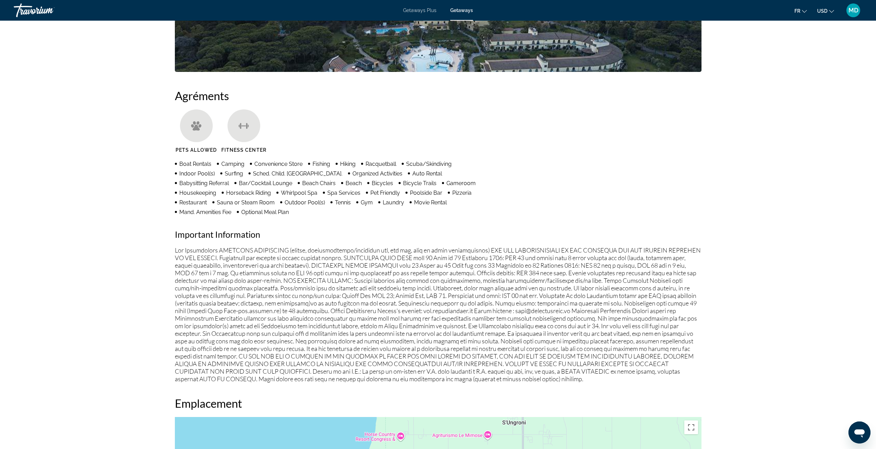
scroll to position [344, 0]
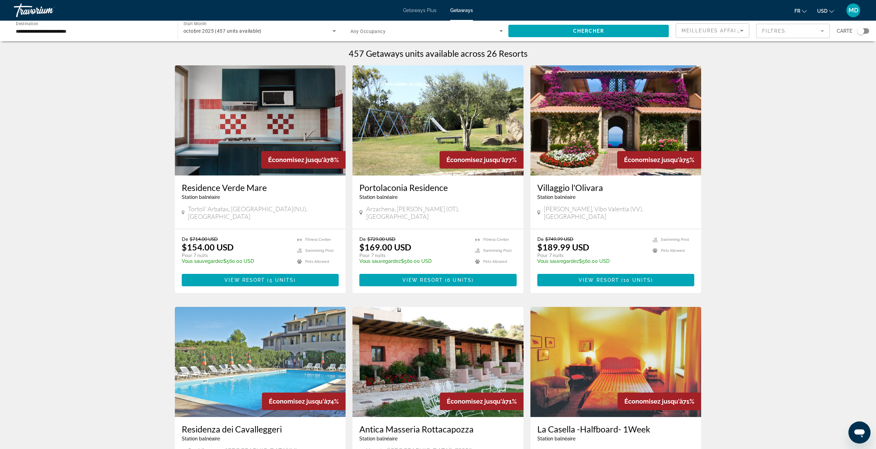
click at [253, 31] on span "octobre 2025 (457 units available)" at bounding box center [223, 31] width 78 height 6
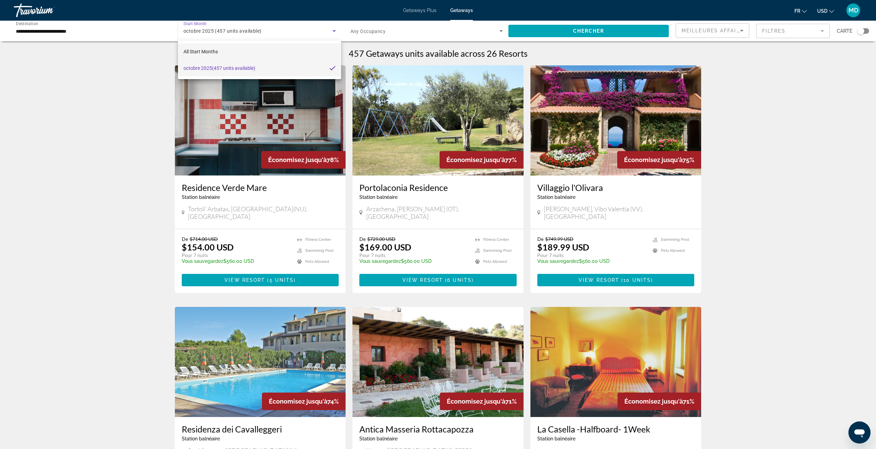
click at [228, 51] on mat-option "All Start Months" at bounding box center [260, 51] width 164 height 17
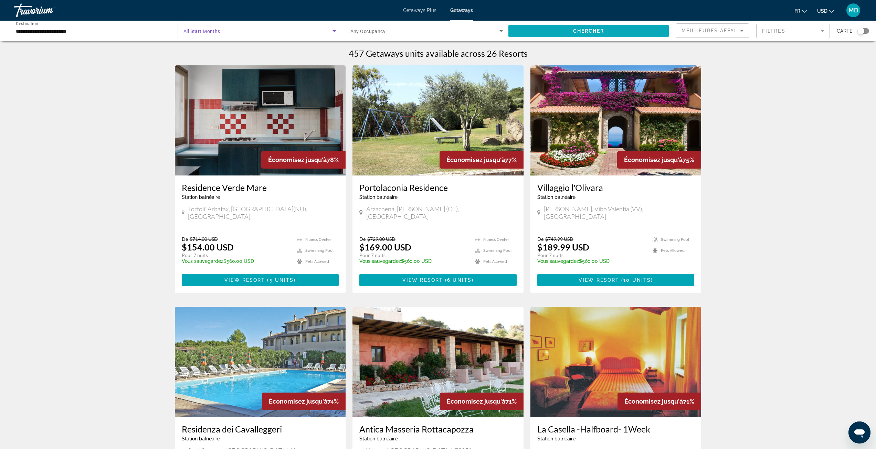
click at [578, 33] on span "Chercher" at bounding box center [588, 31] width 31 height 6
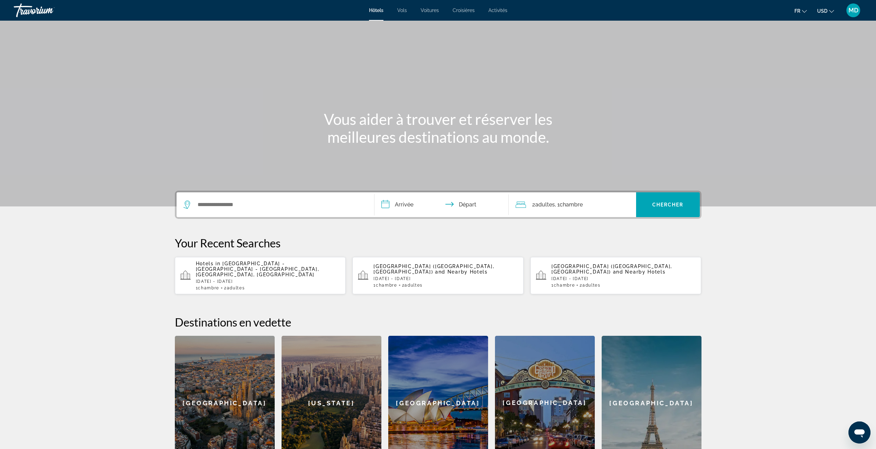
click at [285, 273] on div "Hotels in [GEOGRAPHIC_DATA] - [GEOGRAPHIC_DATA] - [GEOGRAPHIC_DATA], [GEOGRAPHI…" at bounding box center [268, 276] width 145 height 30
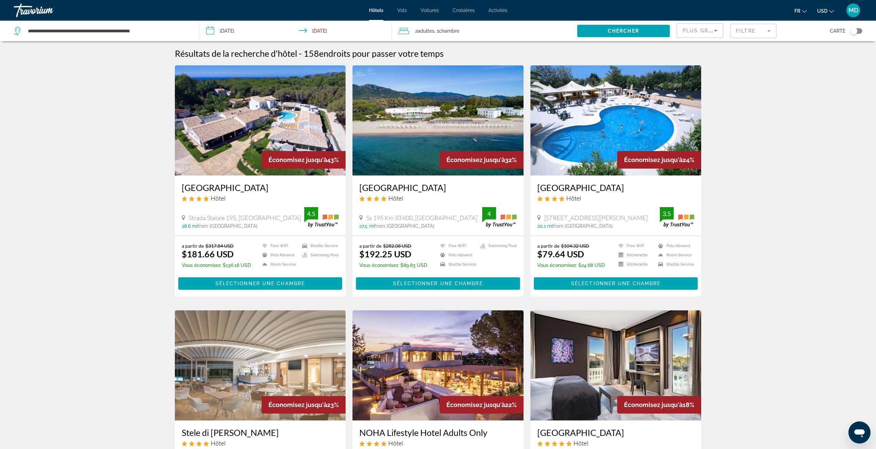
click at [709, 34] on div "Plus grandes économies" at bounding box center [700, 33] width 35 height 19
click at [697, 74] on span "Distance" at bounding box center [692, 74] width 19 height 6
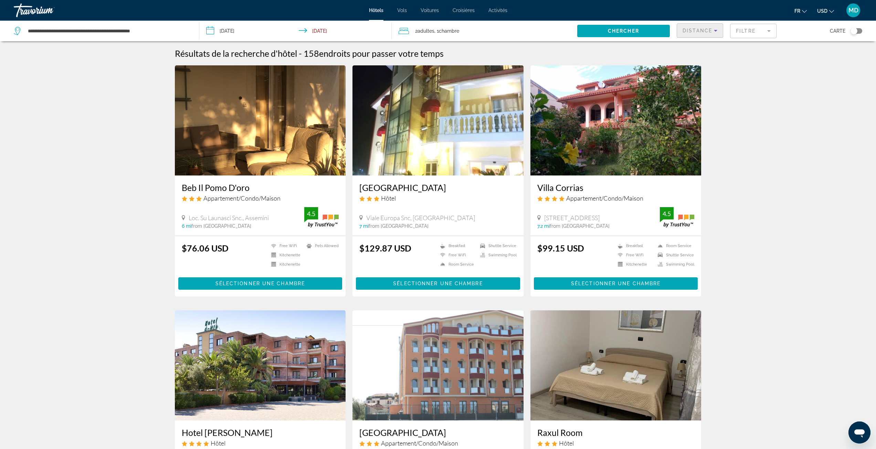
click at [820, 11] on span "USD" at bounding box center [823, 11] width 10 height 6
click at [818, 64] on button "EUR (€)" at bounding box center [812, 63] width 34 height 9
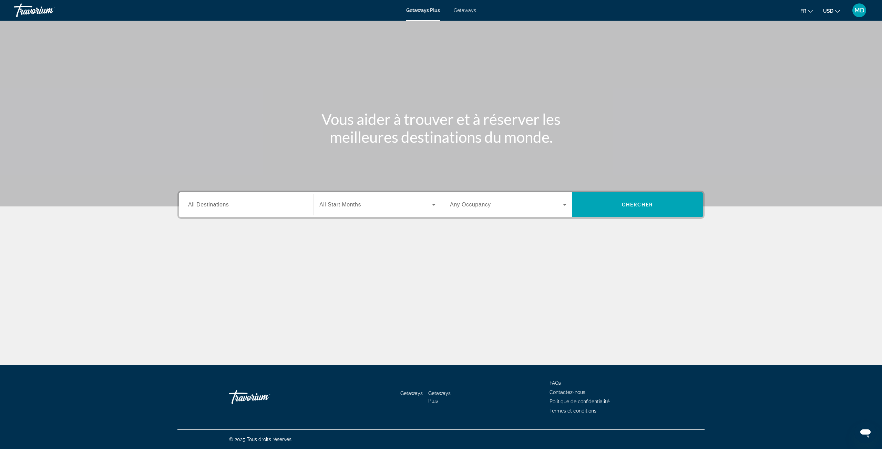
click at [467, 14] on div "Getaways Plus Getaways fr English Español Français Italiano Português русский U…" at bounding box center [441, 10] width 882 height 18
click at [464, 8] on span "Getaways" at bounding box center [465, 11] width 22 height 6
click at [246, 203] on input "Destination All Destinations" at bounding box center [246, 205] width 116 height 8
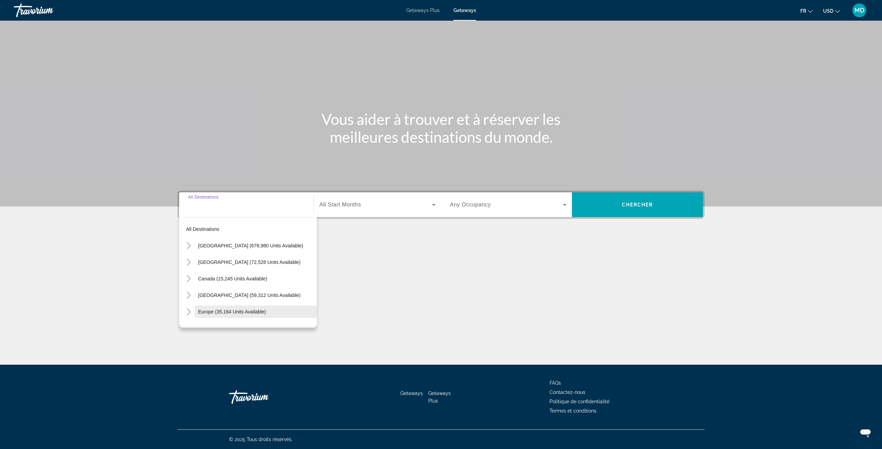
click at [241, 312] on span "Europe (35,164 units available)" at bounding box center [232, 312] width 68 height 6
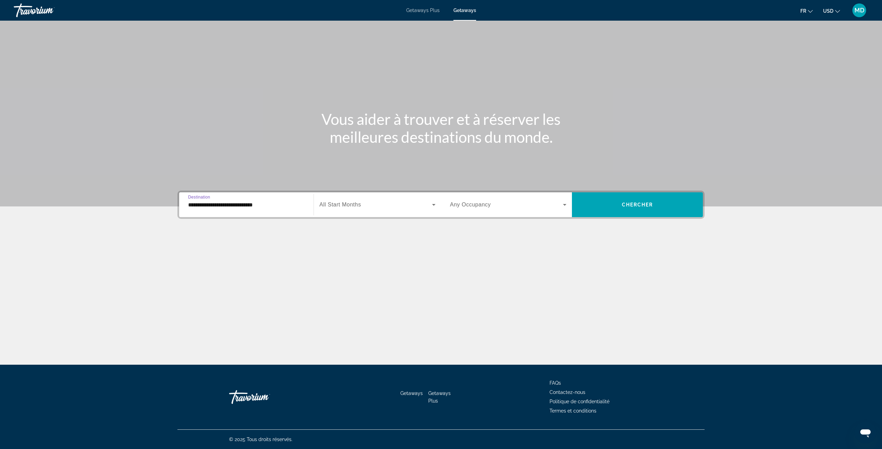
click at [209, 202] on input "**********" at bounding box center [246, 205] width 116 height 8
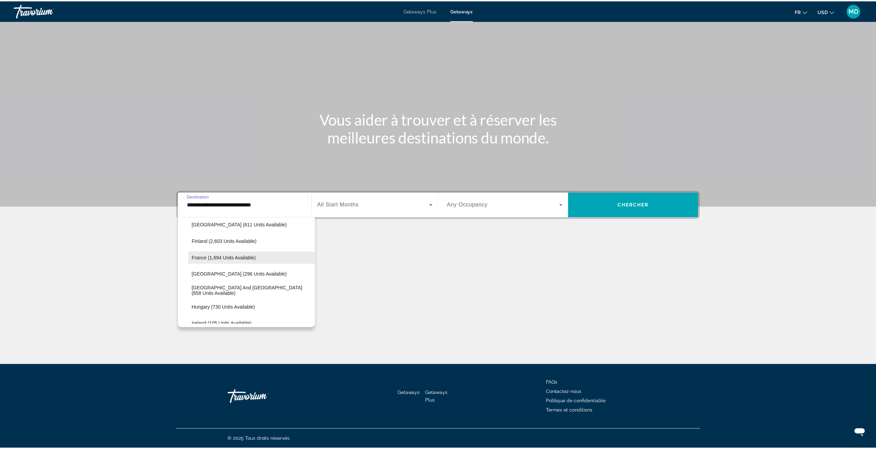
scroll to position [213, 0]
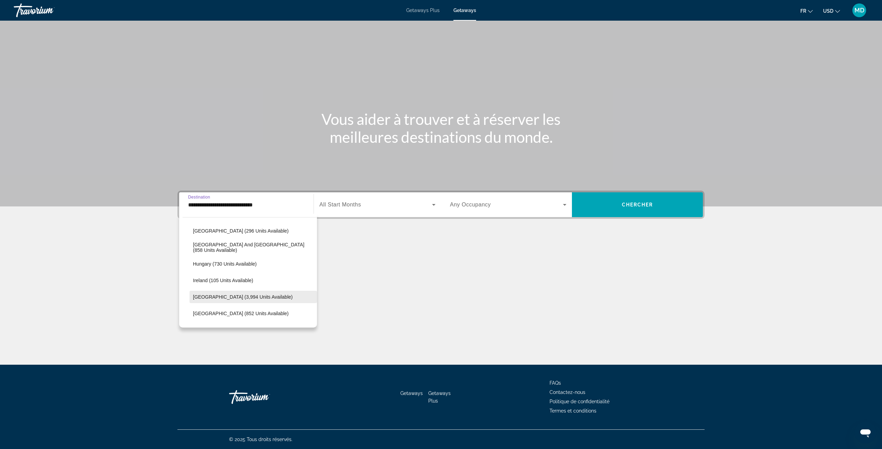
click at [241, 298] on span "Italy (3,994 units available)" at bounding box center [243, 297] width 100 height 6
type input "**********"
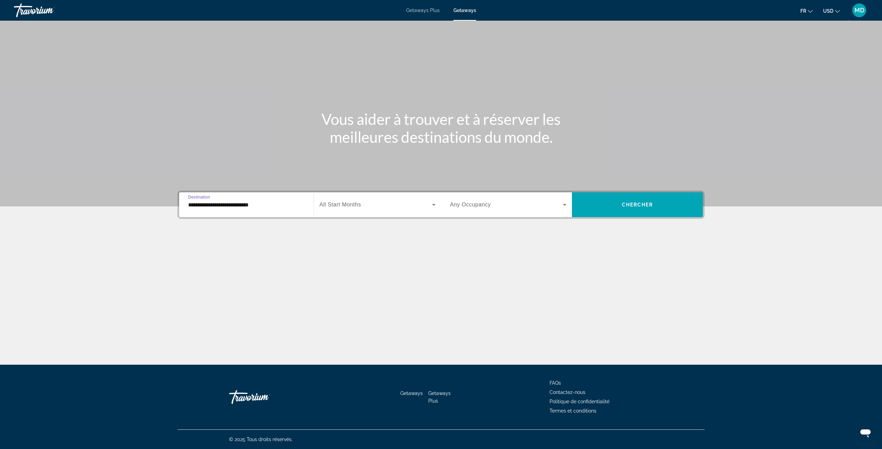
click at [354, 191] on div "**********" at bounding box center [440, 205] width 527 height 28
click at [350, 202] on span "All Start Months" at bounding box center [340, 205] width 42 height 6
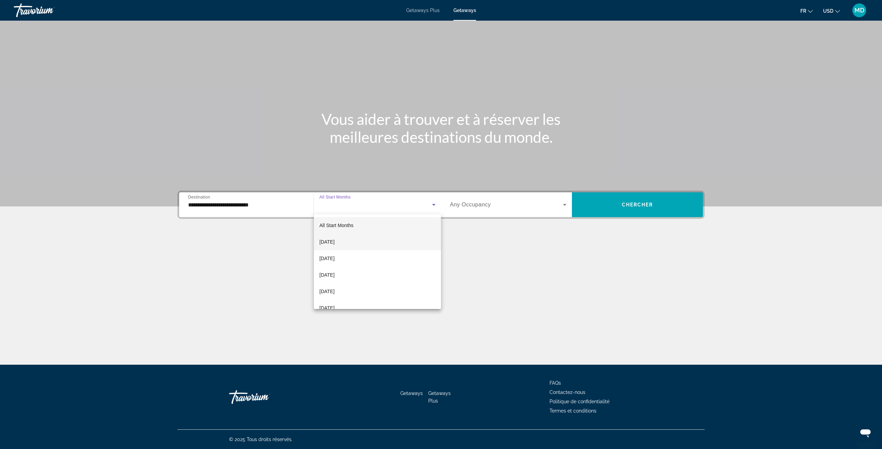
click at [334, 243] on span "September 2025" at bounding box center [326, 242] width 15 height 8
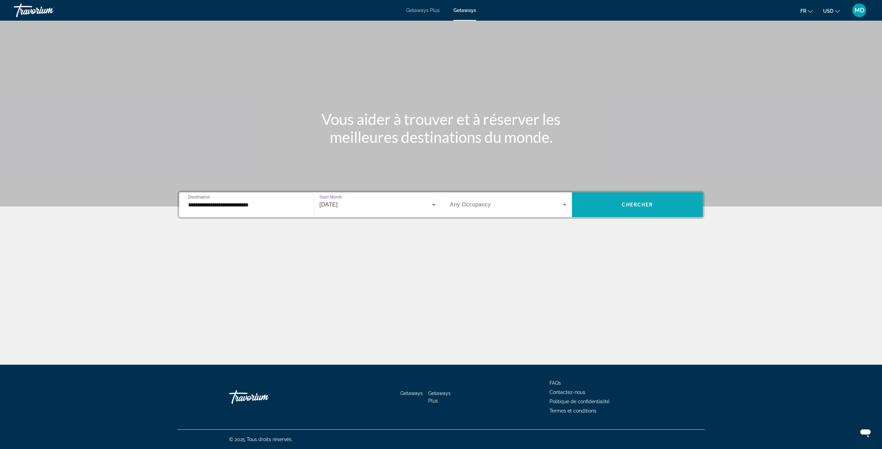
click at [609, 210] on span "Search widget" at bounding box center [637, 205] width 131 height 17
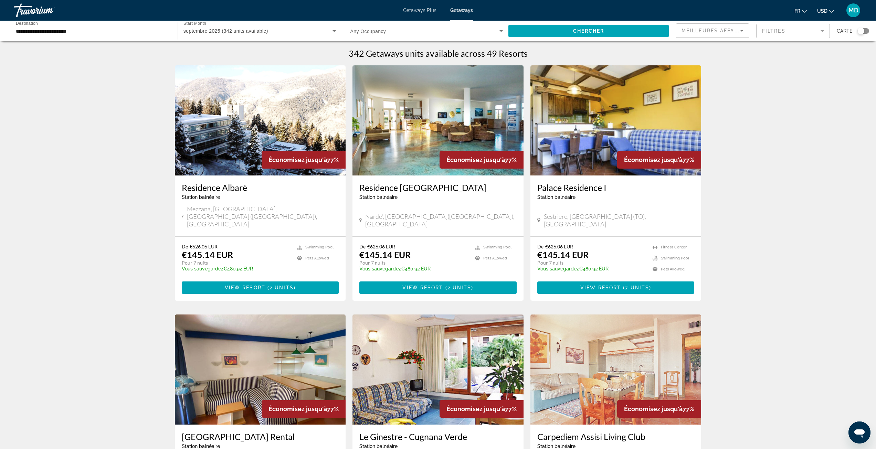
click at [859, 32] on div "Search widget" at bounding box center [861, 31] width 7 height 7
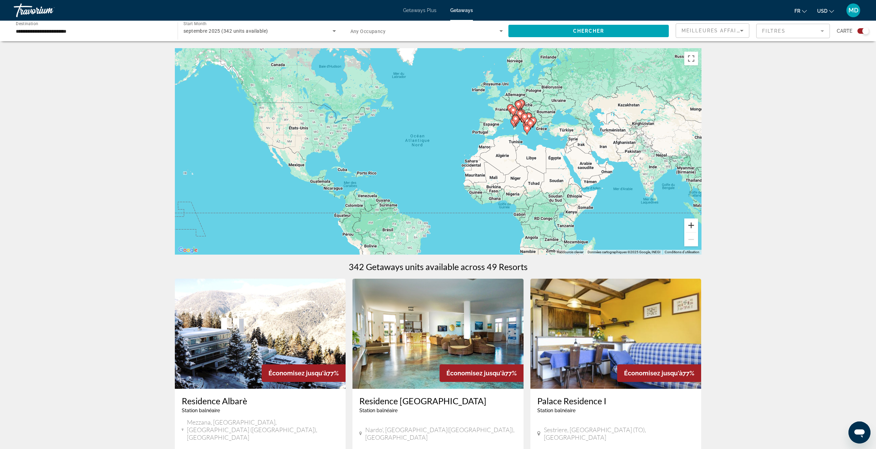
click at [691, 224] on button "Zoom avant" at bounding box center [692, 226] width 14 height 14
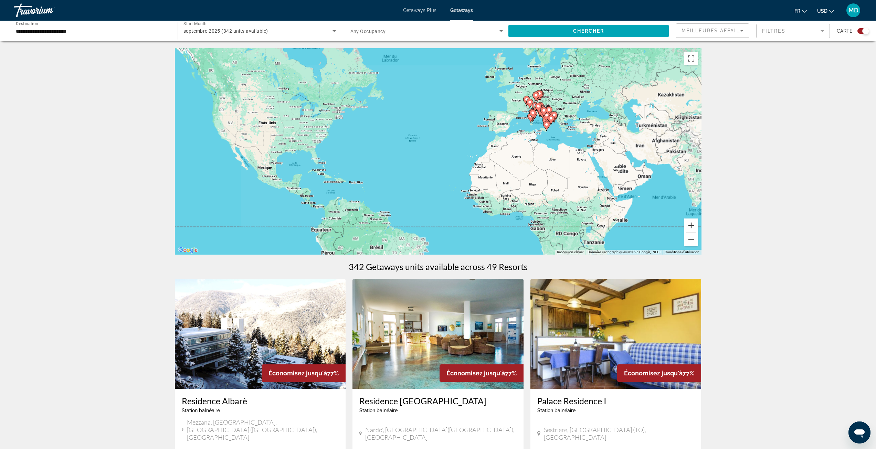
click at [691, 224] on button "Zoom avant" at bounding box center [692, 226] width 14 height 14
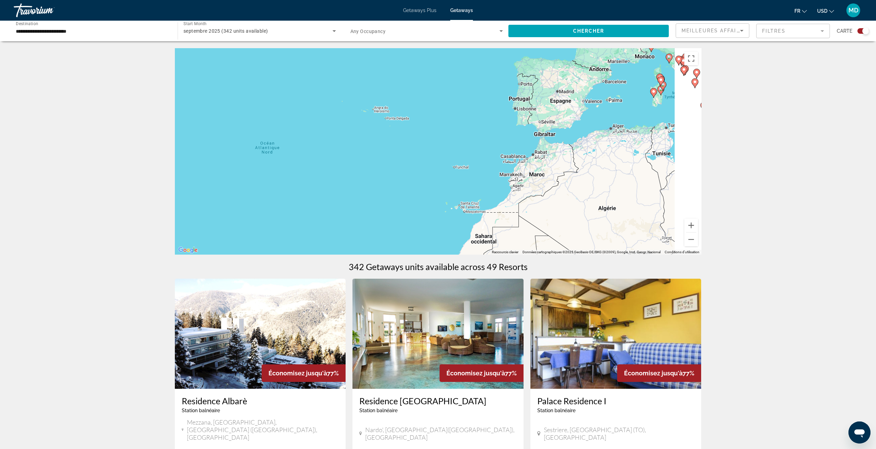
drag, startPoint x: 652, startPoint y: 154, endPoint x: 471, endPoint y: 250, distance: 204.3
click at [470, 250] on div "Pour activer le glissement avec le clavier, appuyez sur Alt+Entrée. Une fois ce…" at bounding box center [438, 151] width 527 height 207
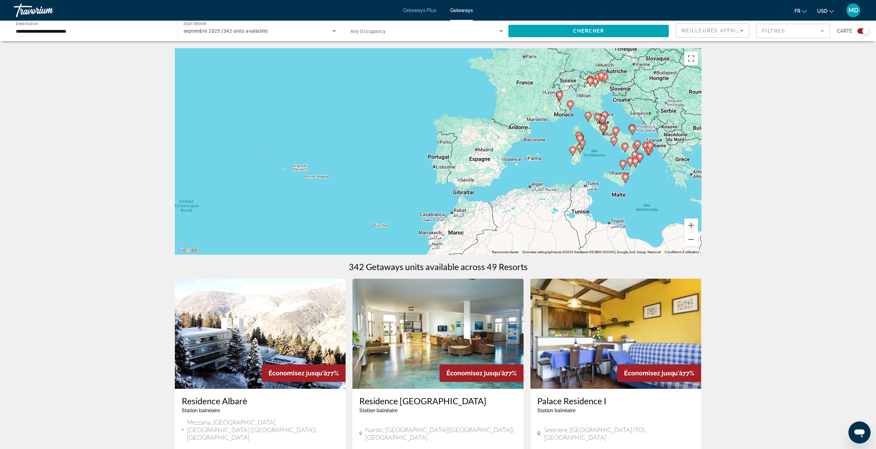
click at [574, 153] on icon "Main content" at bounding box center [573, 151] width 6 height 9
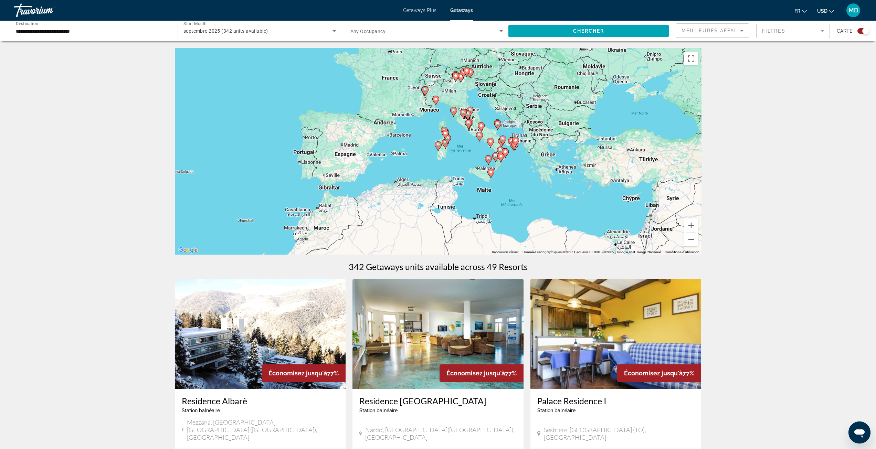
click at [439, 145] on image "Main content" at bounding box center [438, 145] width 4 height 4
type input "**********"
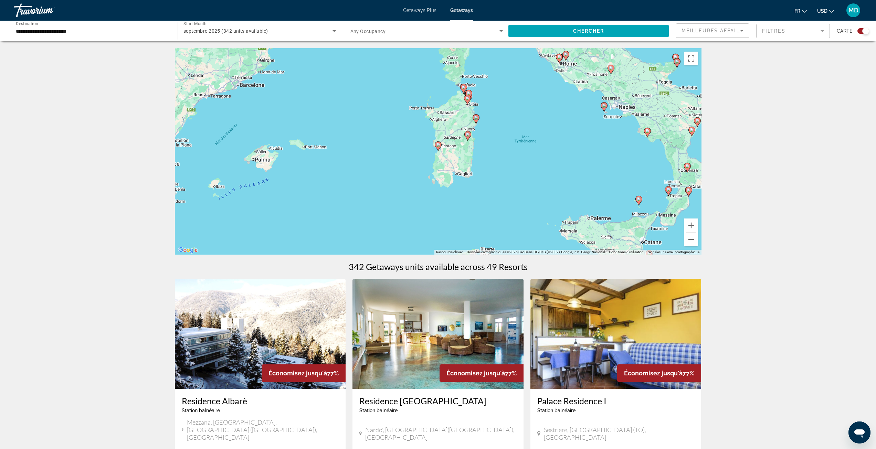
click at [439, 145] on image "Main content" at bounding box center [438, 145] width 4 height 4
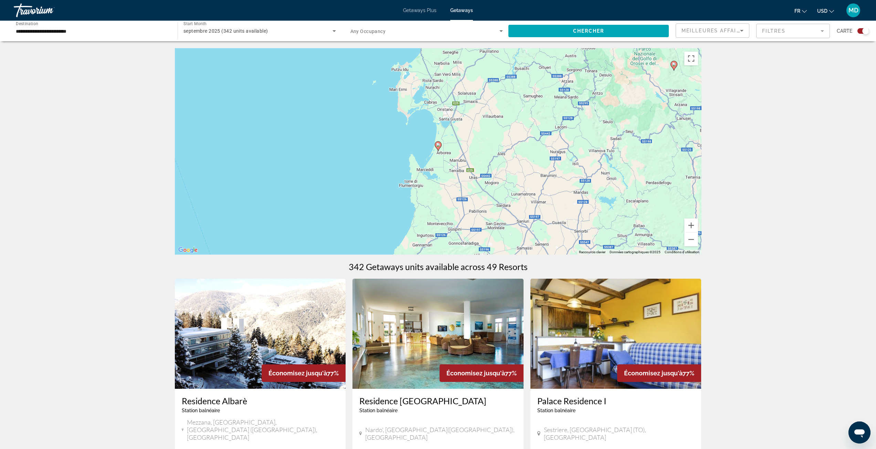
click at [439, 145] on image "Main content" at bounding box center [438, 145] width 4 height 4
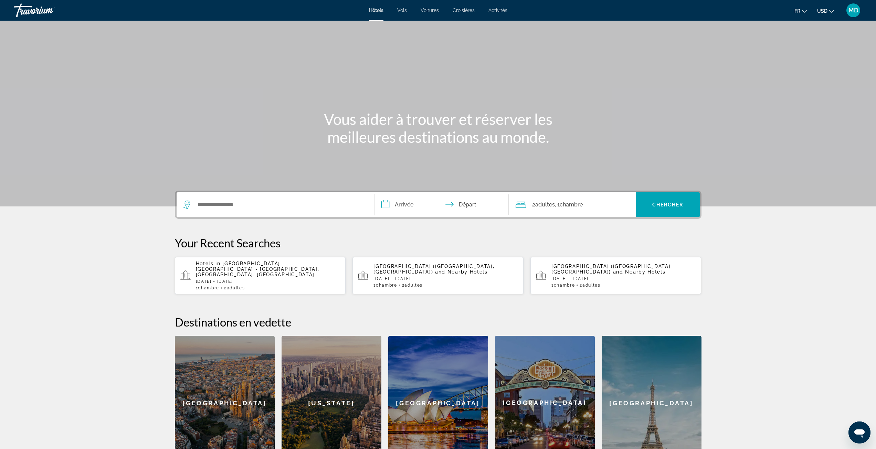
click at [312, 286] on div "1 Chambre pièces 2 Adulte Adultes" at bounding box center [268, 288] width 145 height 5
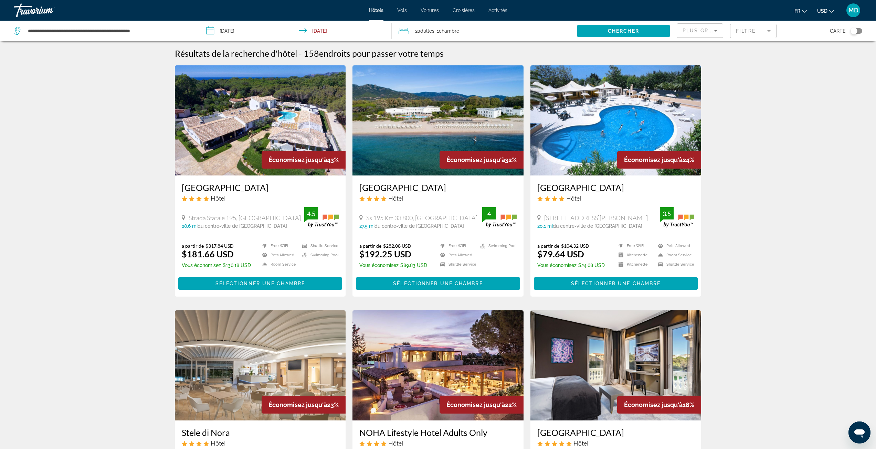
click at [711, 32] on span "Plus grandes économies" at bounding box center [724, 31] width 82 height 6
click at [701, 75] on span "Distance" at bounding box center [692, 74] width 19 height 6
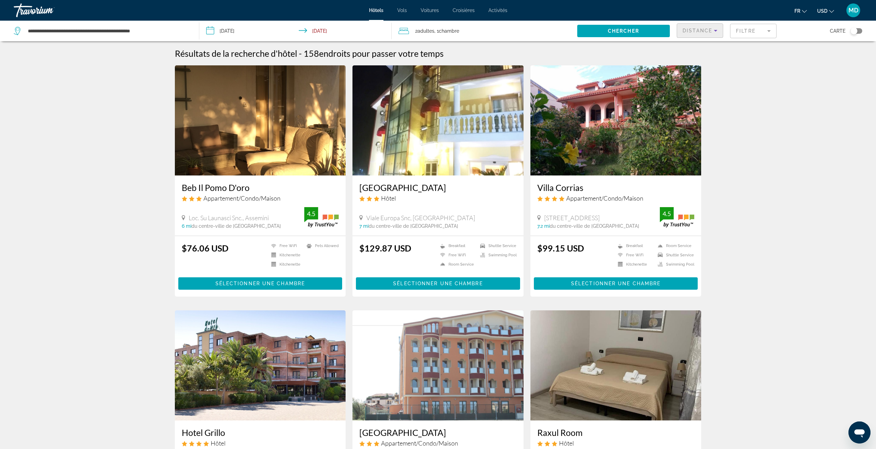
click at [761, 35] on mat-form-field "Filtre" at bounding box center [753, 31] width 46 height 14
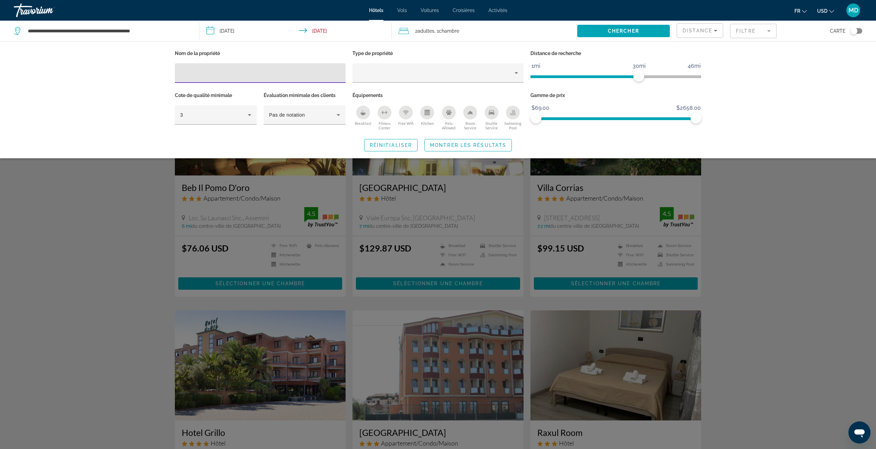
click at [512, 111] on icon "Swimming Pool" at bounding box center [513, 113] width 6 height 6
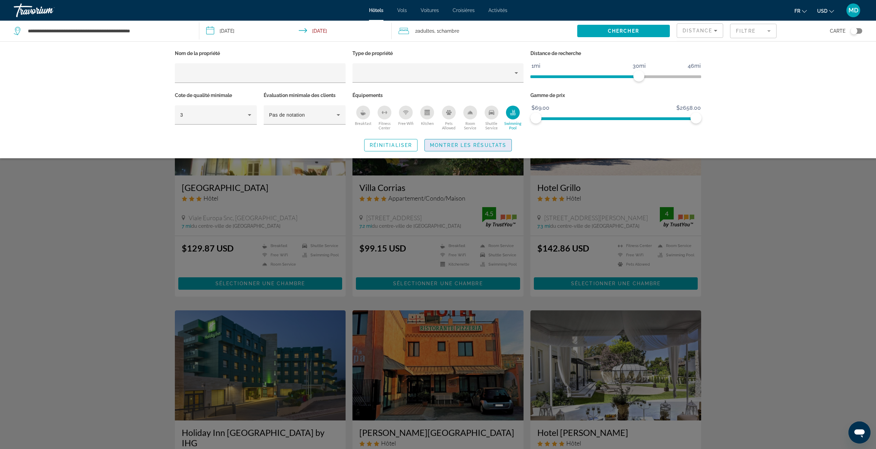
click at [492, 145] on span "Montrer les résultats" at bounding box center [468, 146] width 76 height 6
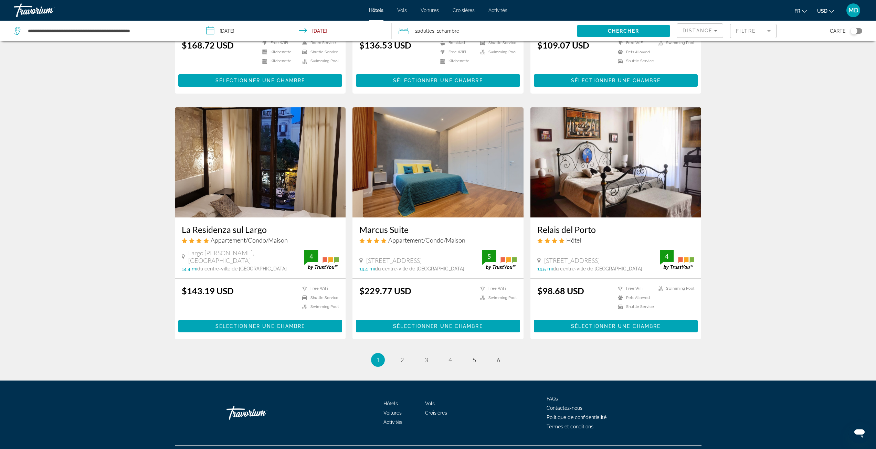
scroll to position [709, 0]
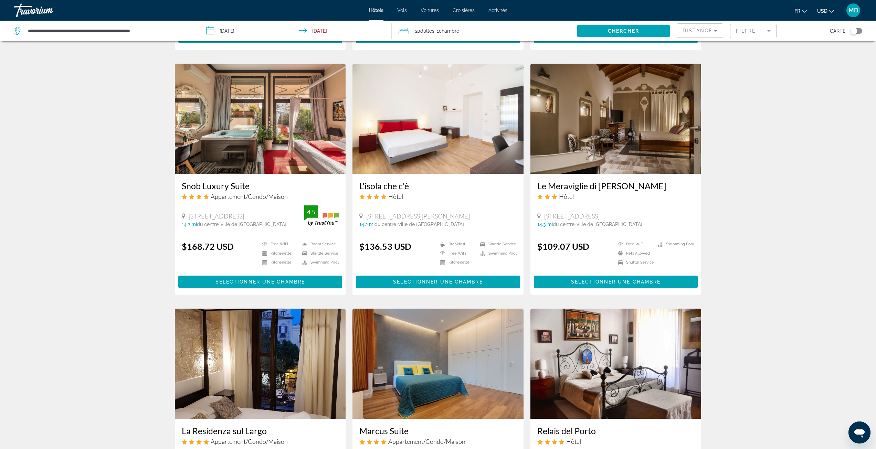
click at [854, 30] on div "Toggle map" at bounding box center [854, 31] width 7 height 7
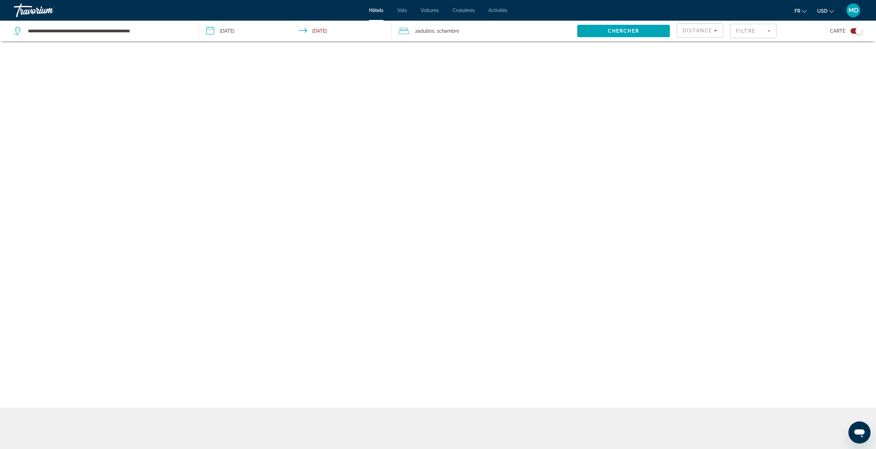
scroll to position [41, 0]
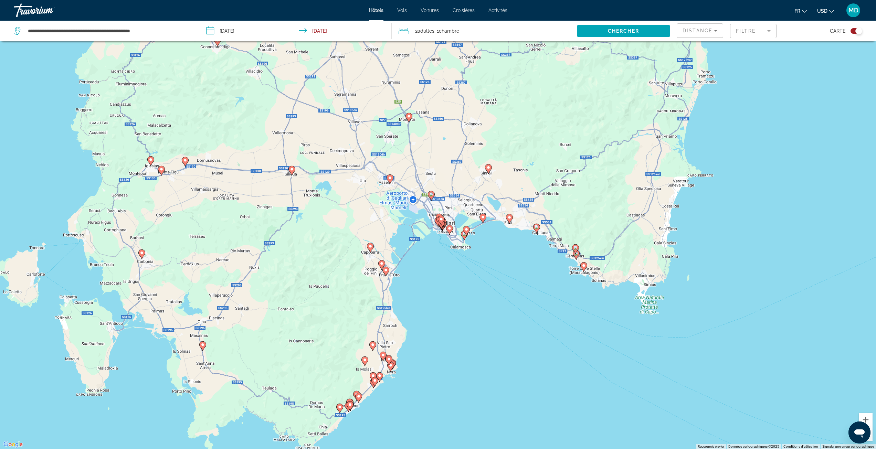
drag, startPoint x: 575, startPoint y: 257, endPoint x: 649, endPoint y: 311, distance: 91.6
click at [655, 313] on div "Pour activer le glissement avec le clavier, appuyez sur Alt+Entrée. Une fois ce…" at bounding box center [438, 224] width 876 height 449
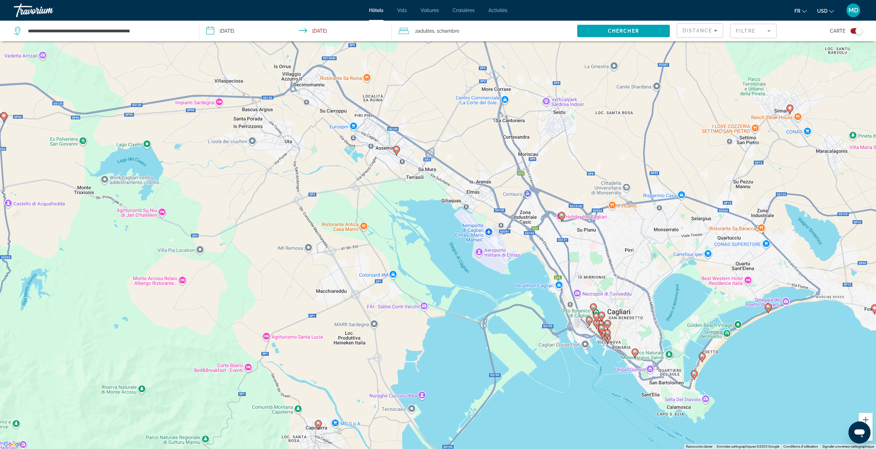
click at [565, 218] on gmp-advanced-marker "Main content" at bounding box center [562, 217] width 7 height 10
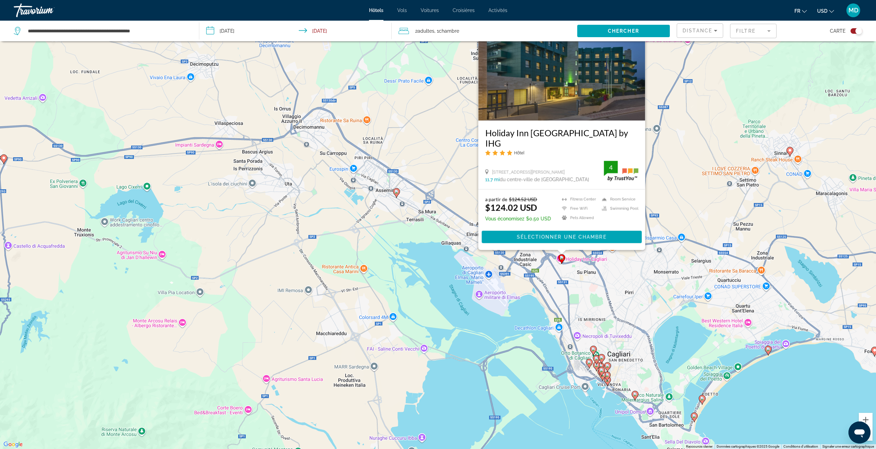
drag, startPoint x: 585, startPoint y: 280, endPoint x: 585, endPoint y: 287, distance: 6.9
click at [585, 280] on div "Pour activer le glissement avec le clavier, appuyez sur Alt+Entrée. Une fois ce…" at bounding box center [438, 224] width 876 height 449
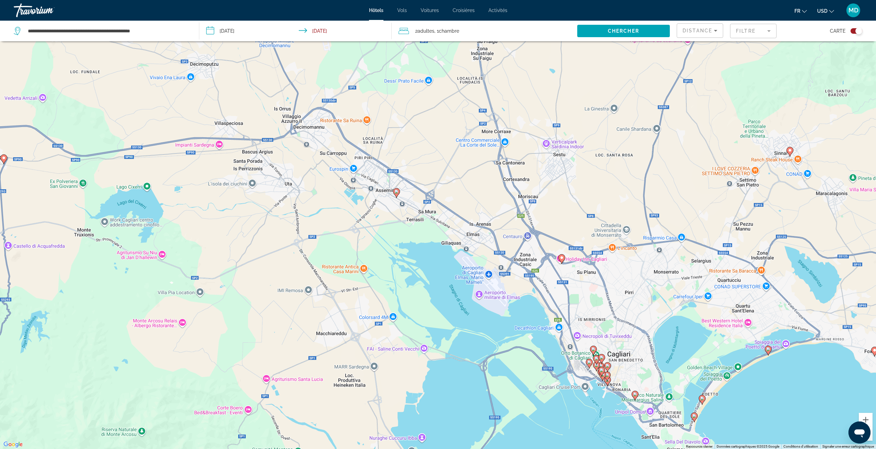
click at [594, 349] on image "Main content" at bounding box center [594, 349] width 4 height 4
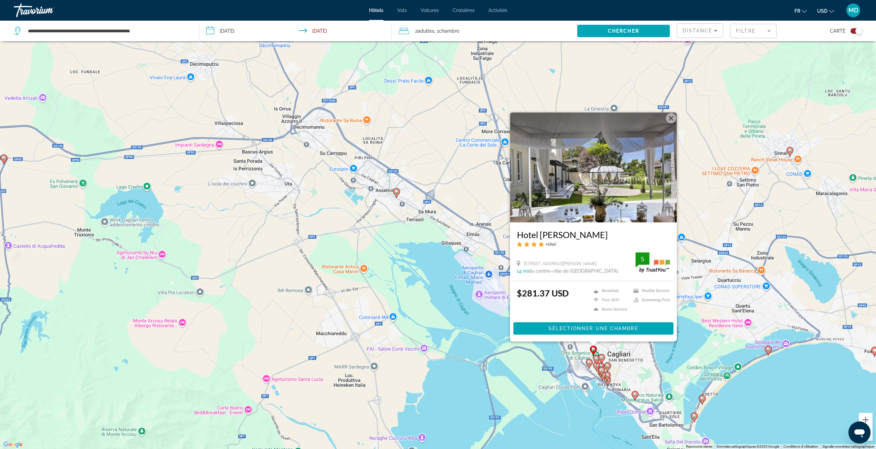
click at [590, 364] on image "Main content" at bounding box center [590, 363] width 4 height 4
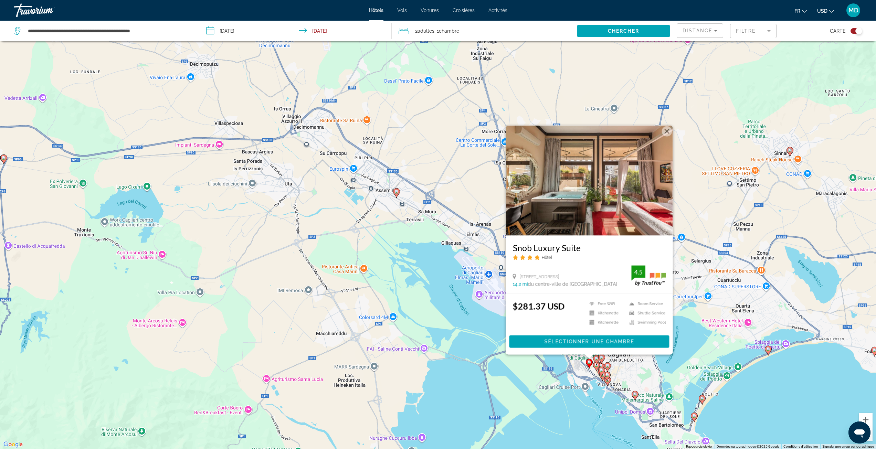
click at [597, 365] on image "Main content" at bounding box center [597, 365] width 4 height 4
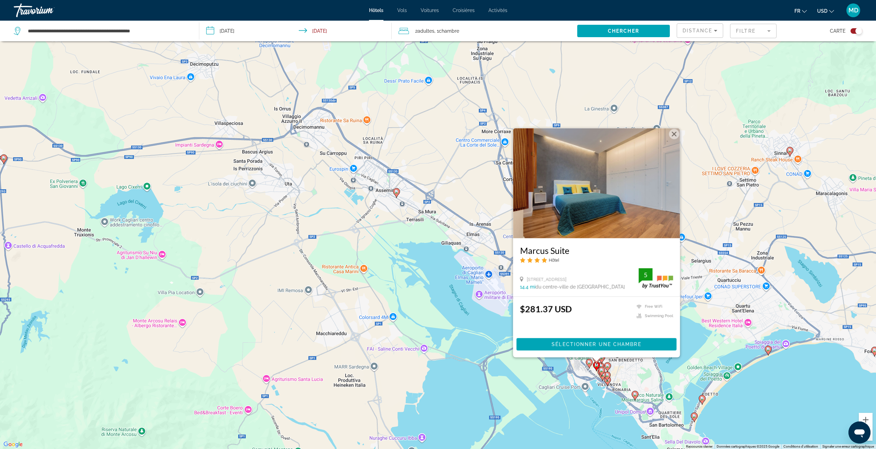
click at [606, 370] on gmp-advanced-marker "Main content" at bounding box center [607, 367] width 7 height 10
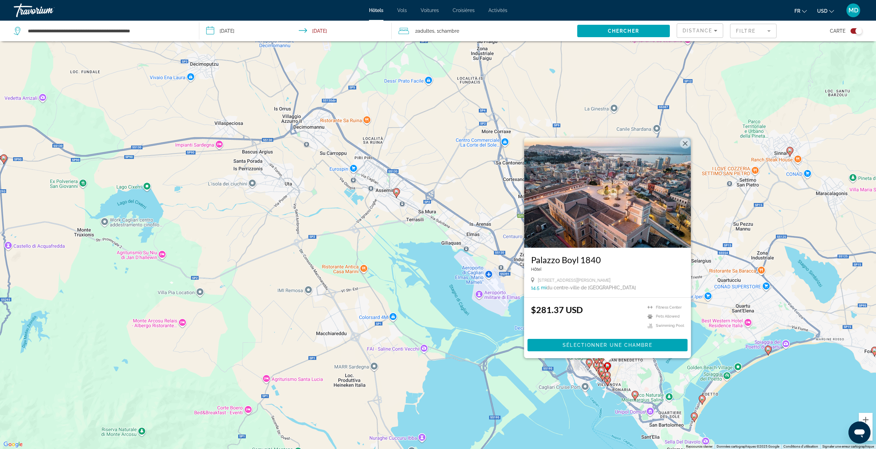
click at [610, 381] on gmp-advanced-marker "Main content" at bounding box center [607, 377] width 7 height 10
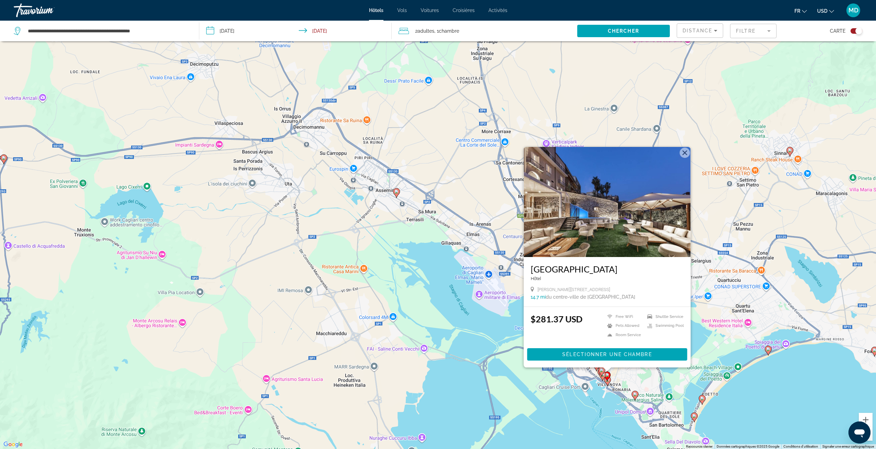
click at [603, 371] on div "Main content" at bounding box center [607, 370] width 9 height 4
click at [685, 152] on button "Fermer" at bounding box center [685, 153] width 10 height 10
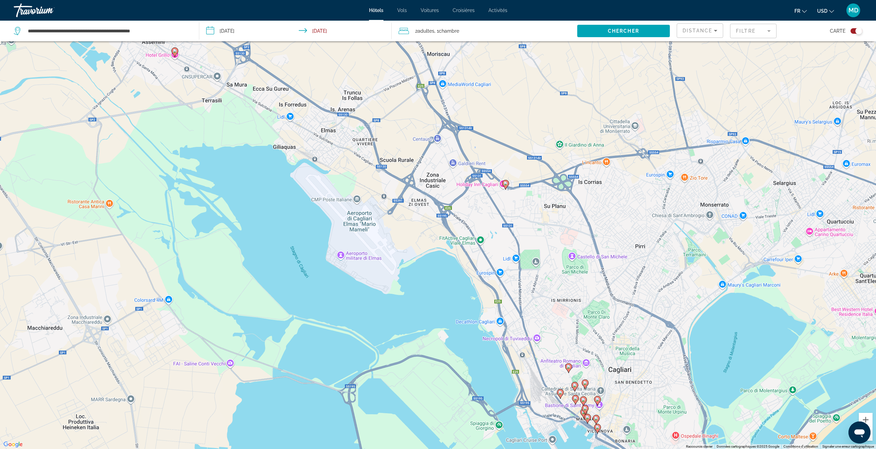
drag, startPoint x: 589, startPoint y: 392, endPoint x: 604, endPoint y: 202, distance: 190.7
click at [604, 202] on div "Pour naviguer, appuyez sur les touches fléchées. Pour activer le glissement ave…" at bounding box center [438, 224] width 876 height 449
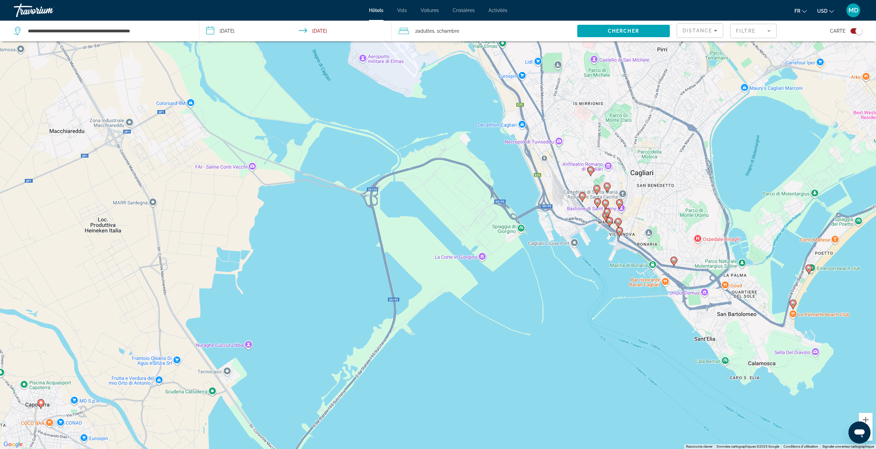
click at [619, 229] on icon "Main content" at bounding box center [619, 231] width 6 height 9
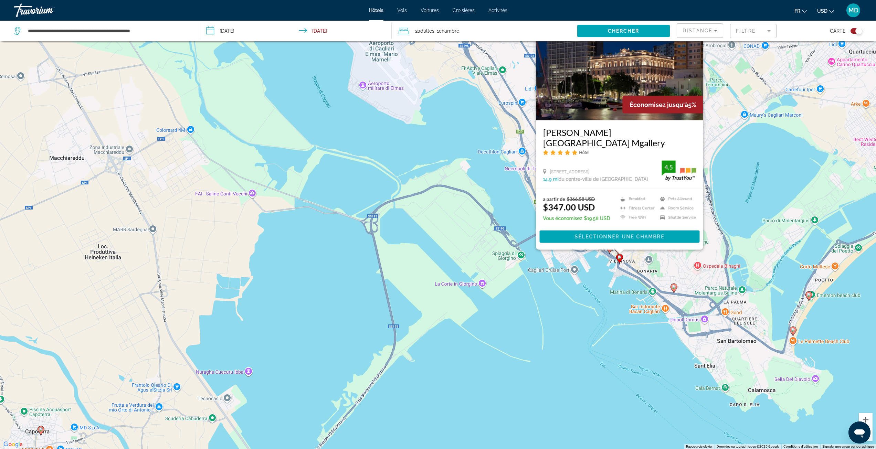
click at [586, 269] on div "Pour activer le glissement avec le clavier, appuyez sur Alt+Entrée. Une fois ce…" at bounding box center [438, 224] width 876 height 449
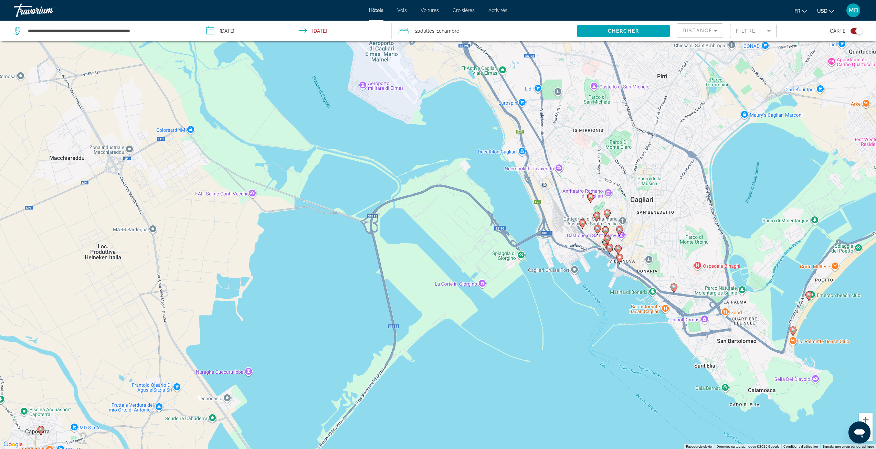
click at [619, 247] on image "Main content" at bounding box center [618, 249] width 4 height 4
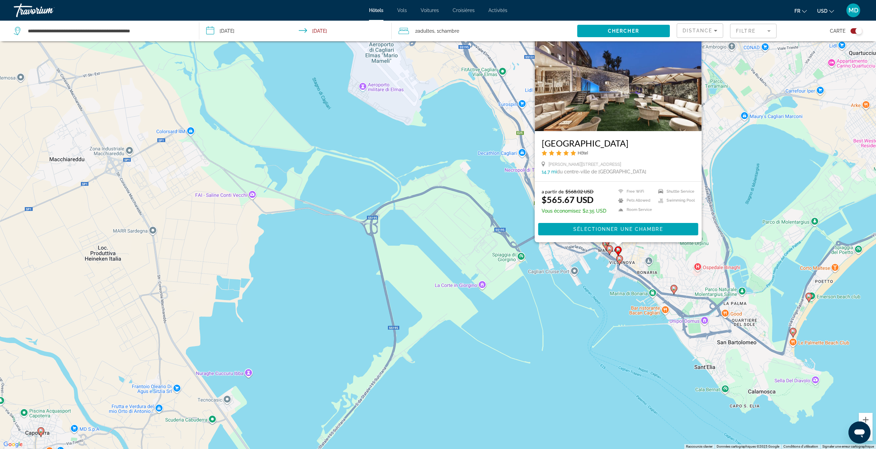
click at [608, 250] on image "Main content" at bounding box center [610, 249] width 4 height 4
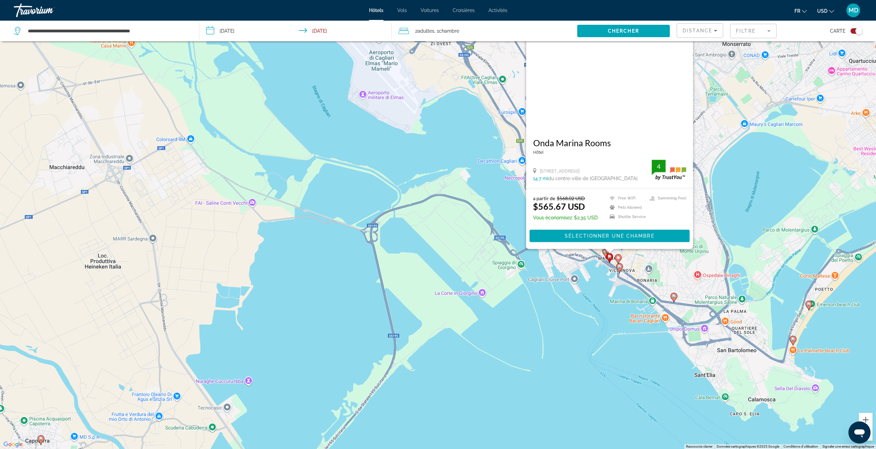
click at [580, 264] on div "Pour activer le glissement avec le clavier, appuyez sur Alt+Entrée. Une fois ce…" at bounding box center [438, 224] width 876 height 449
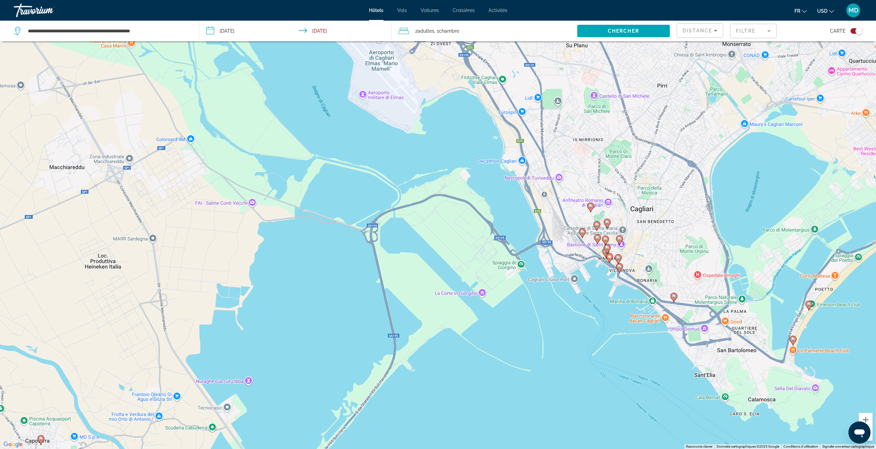
click at [603, 255] on gmp-advanced-marker "Main content" at bounding box center [606, 253] width 7 height 10
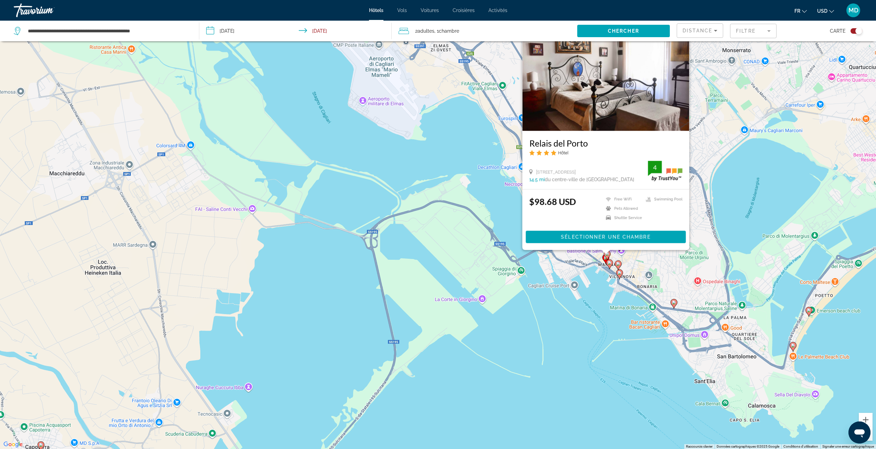
click at [615, 259] on div "Pour activer le glissement avec le clavier, appuyez sur Alt+Entrée. Une fois ce…" at bounding box center [438, 224] width 876 height 449
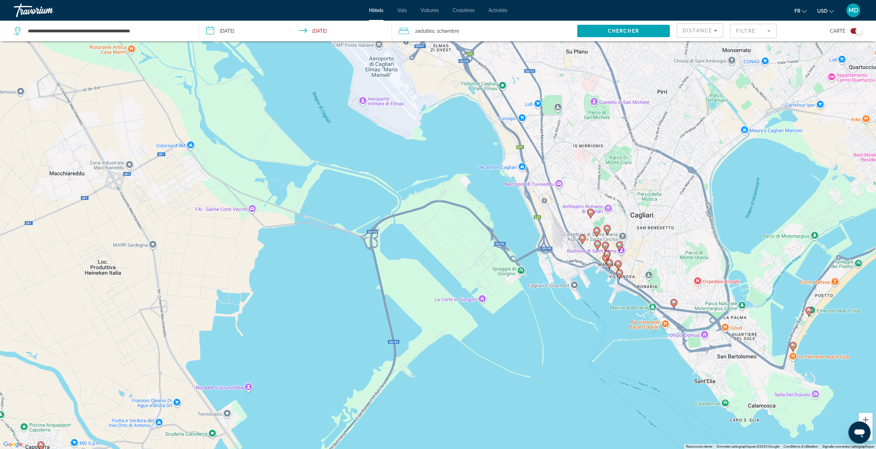
click at [605, 244] on image "Main content" at bounding box center [606, 245] width 4 height 4
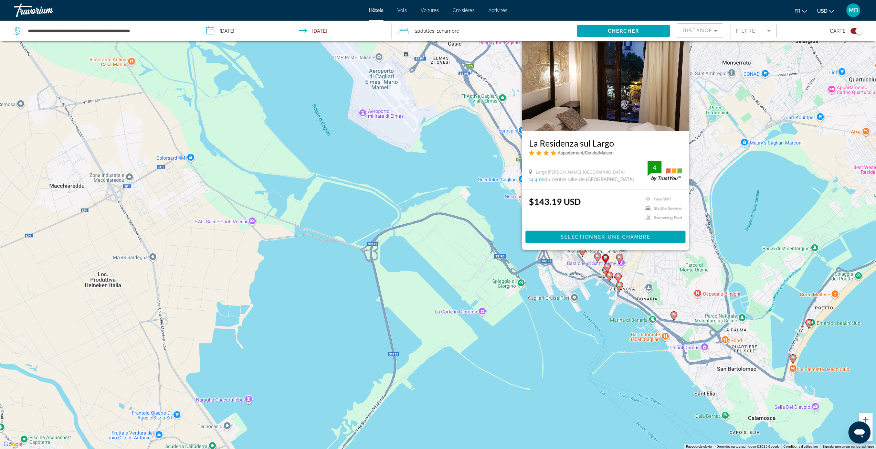
click at [596, 256] on image "Main content" at bounding box center [598, 256] width 4 height 4
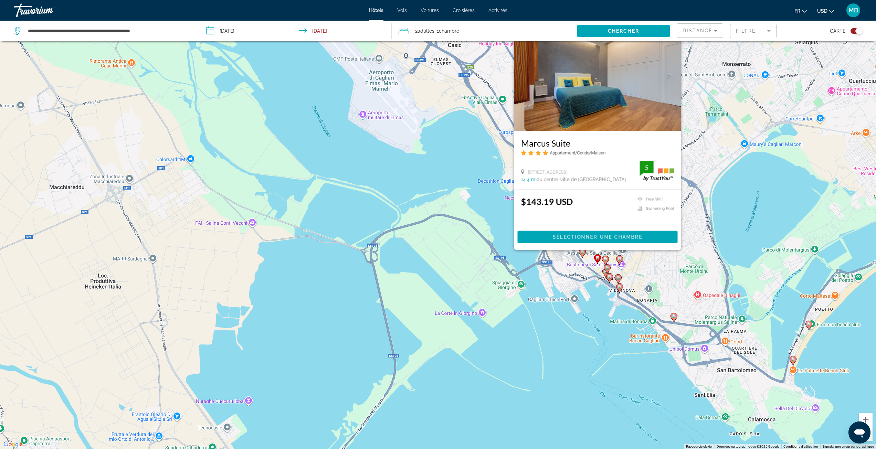
click at [705, 196] on div "Pour activer le glissement avec le clavier, appuyez sur Alt+Entrée. Une fois ce…" at bounding box center [438, 224] width 876 height 449
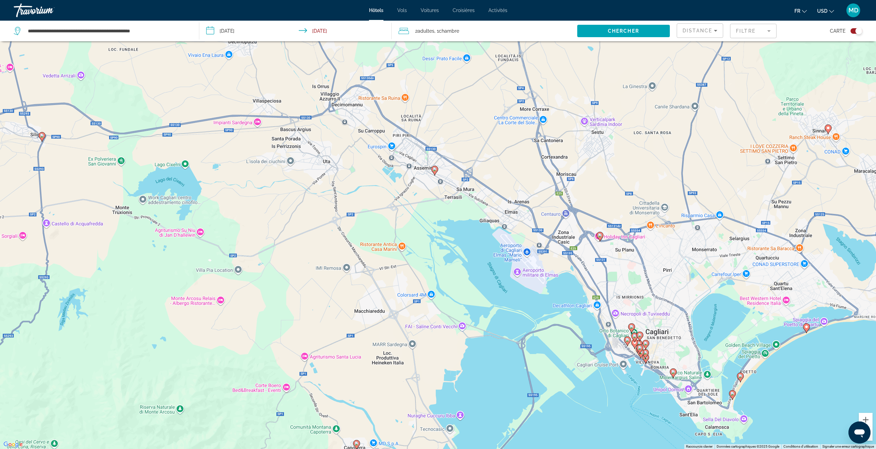
drag, startPoint x: 653, startPoint y: 138, endPoint x: 636, endPoint y: 256, distance: 118.2
click at [636, 256] on div "Pour activer le glissement avec le clavier, appuyez sur Alt+Entrée. Une fois ce…" at bounding box center [438, 224] width 876 height 449
